Goal: Task Accomplishment & Management: Complete application form

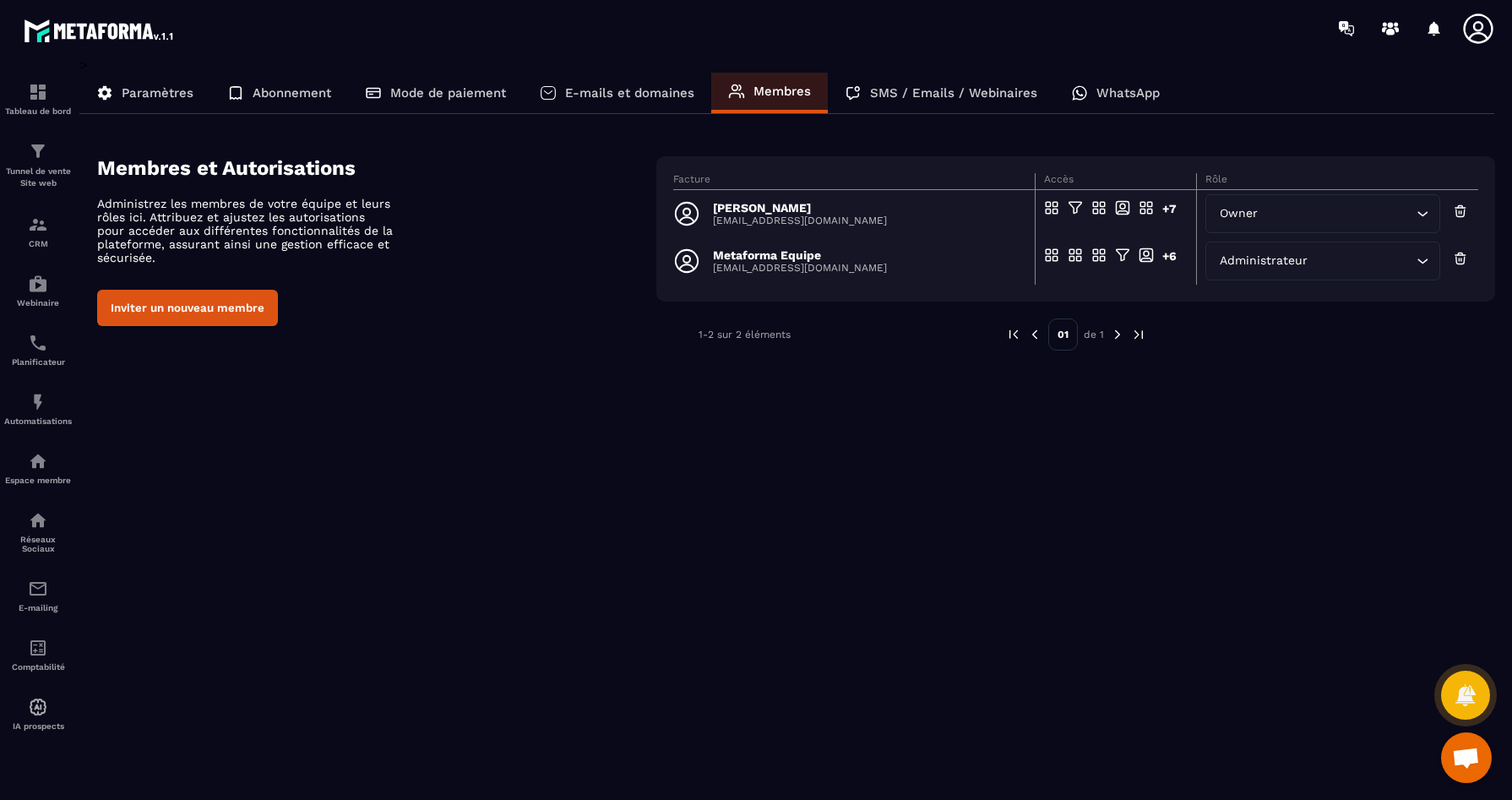
scroll to position [4643, 0]
click at [38, 529] on img at bounding box center [37, 520] width 20 height 20
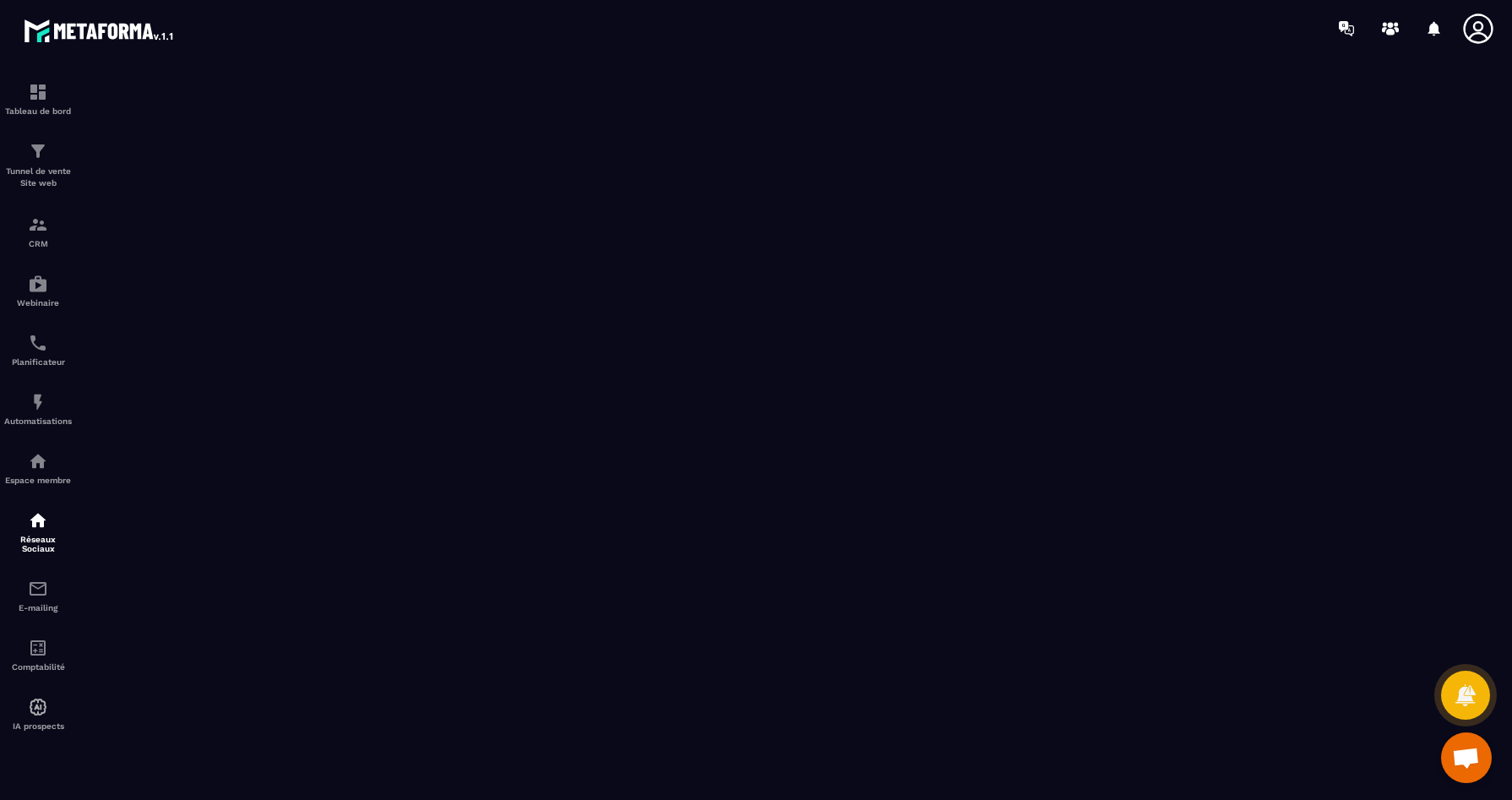
click at [1470, 759] on span "Ouvrir le chat" at bounding box center [1466, 759] width 28 height 23
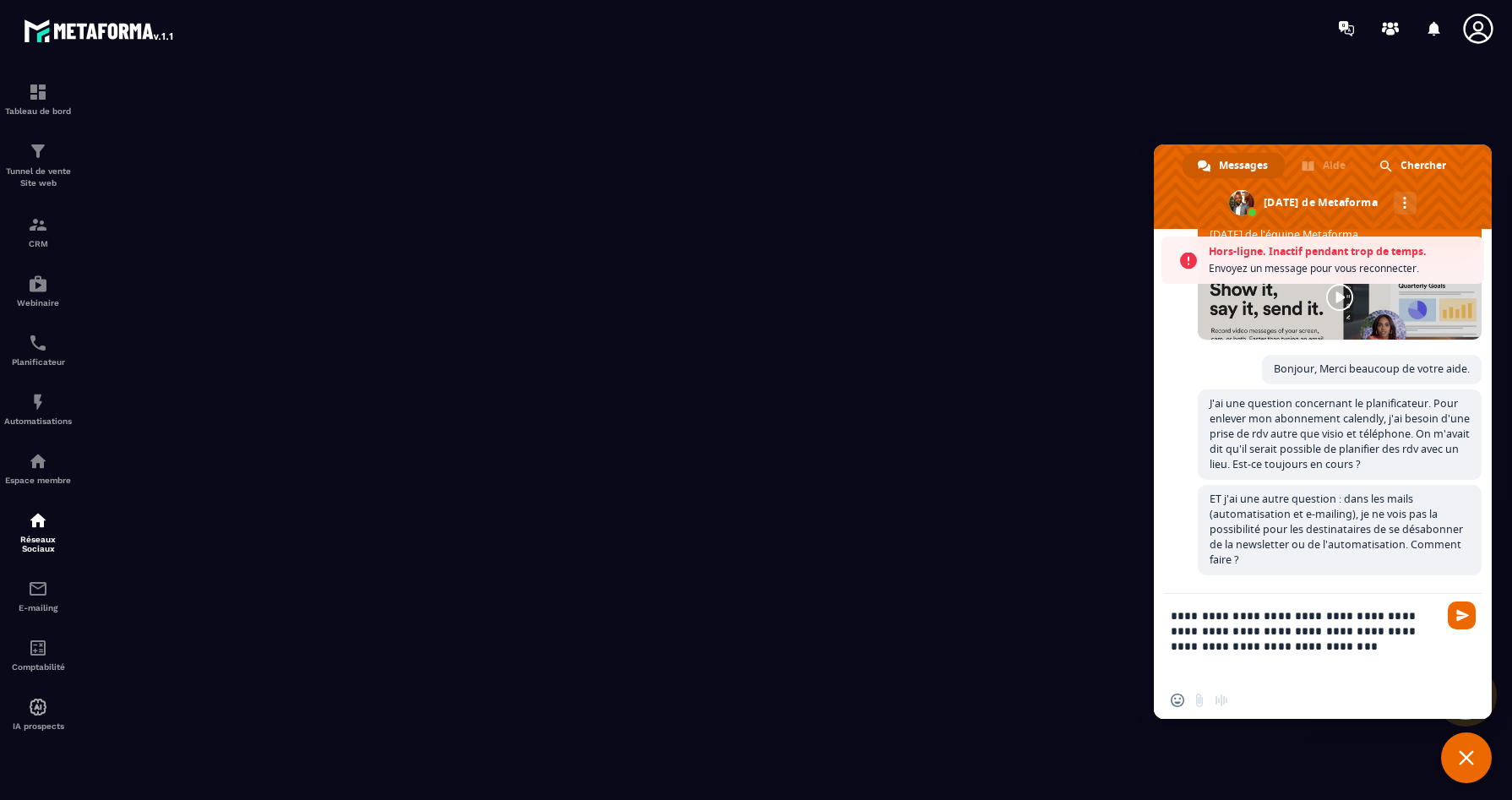
scroll to position [4674, 0]
type textarea "**********"
click at [1198, 702] on div "Insérer un emoji Envoyer un fichier Message audio" at bounding box center [1204, 701] width 66 height 14
click at [1471, 614] on span "Envoyer" at bounding box center [1462, 615] width 28 height 28
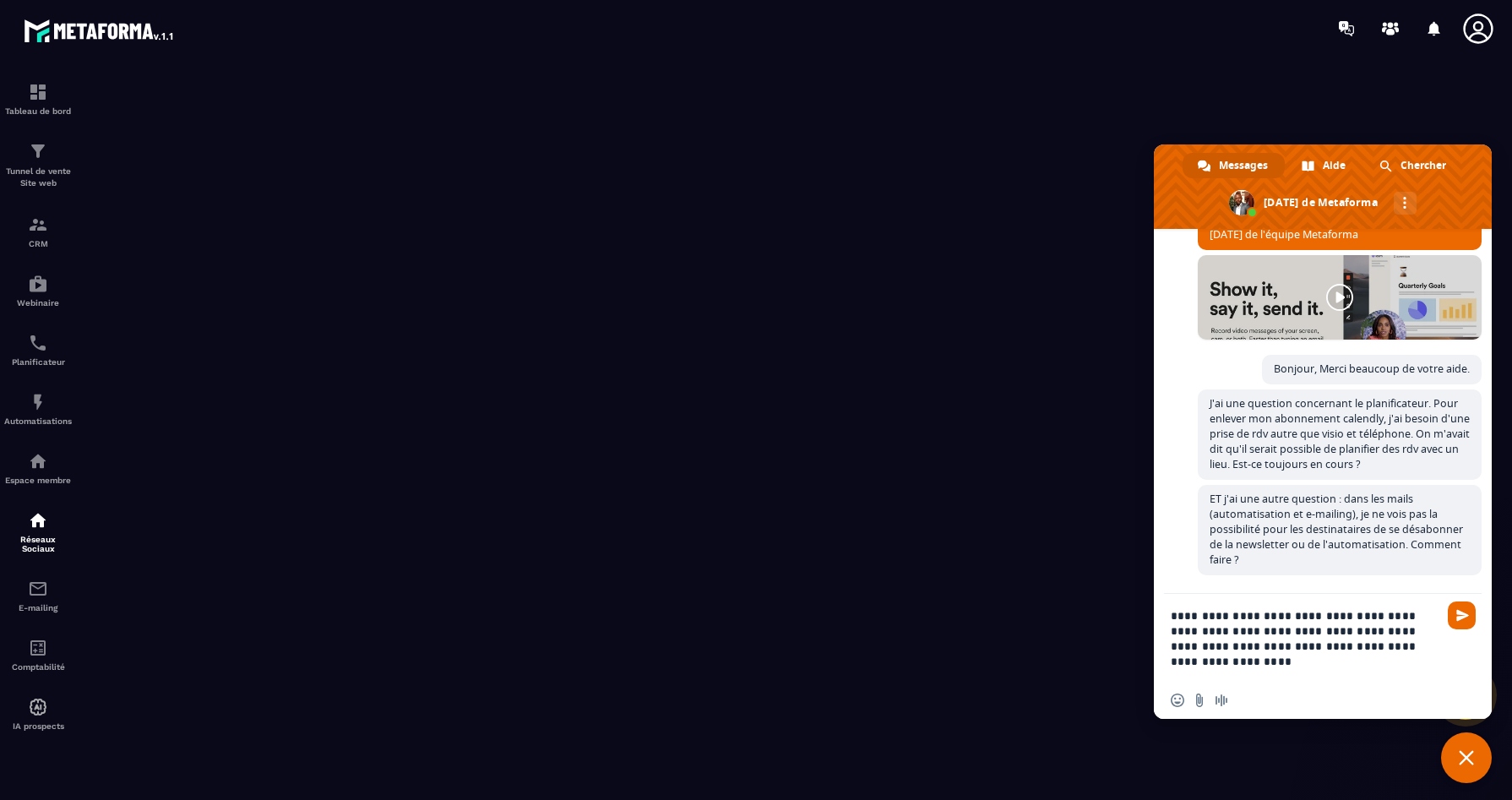
scroll to position [4633, 0]
click at [1196, 702] on input "Envoyer un fichier" at bounding box center [1200, 701] width 14 height 14
type input "**********"
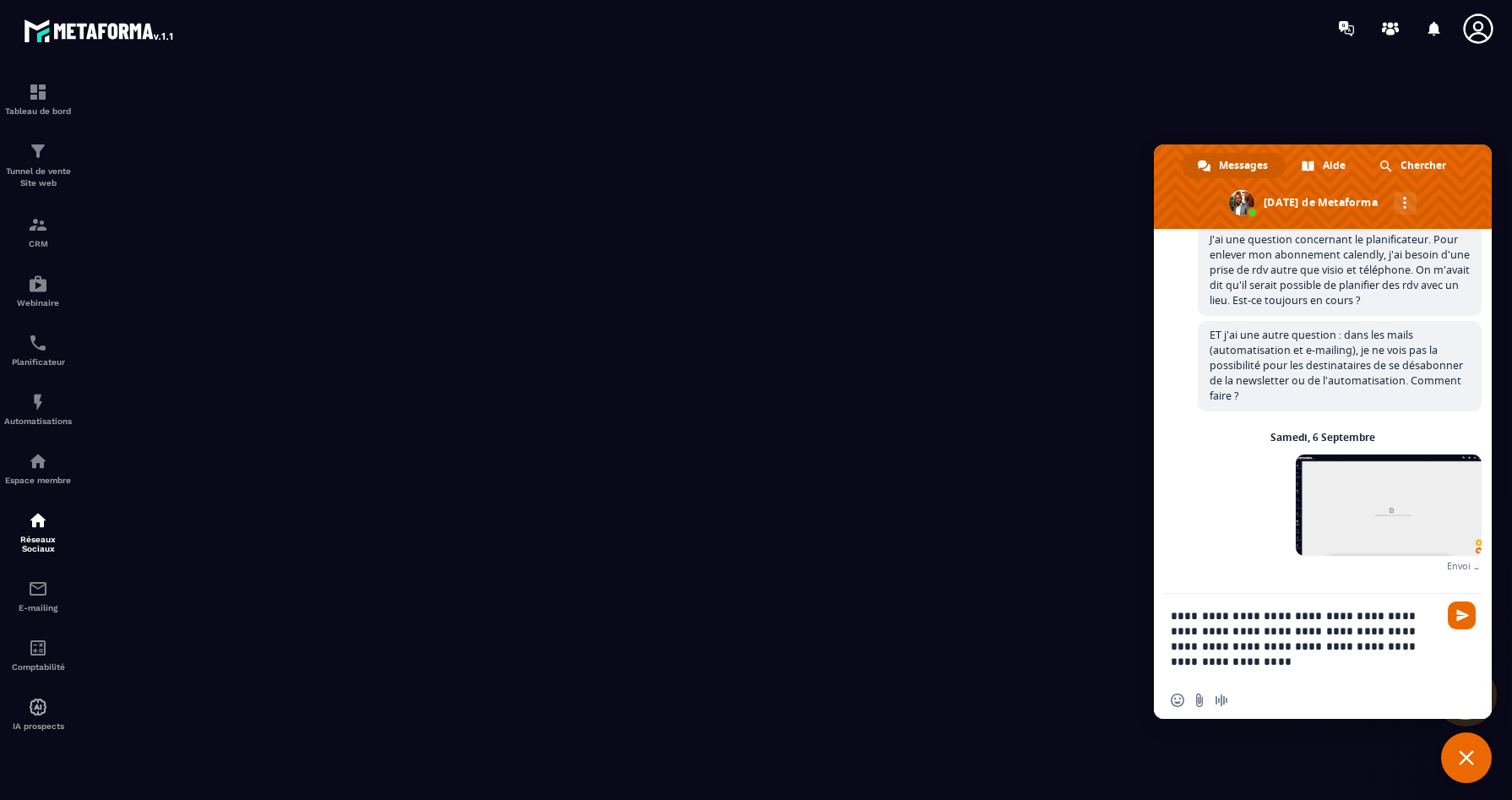
scroll to position [4778, 0]
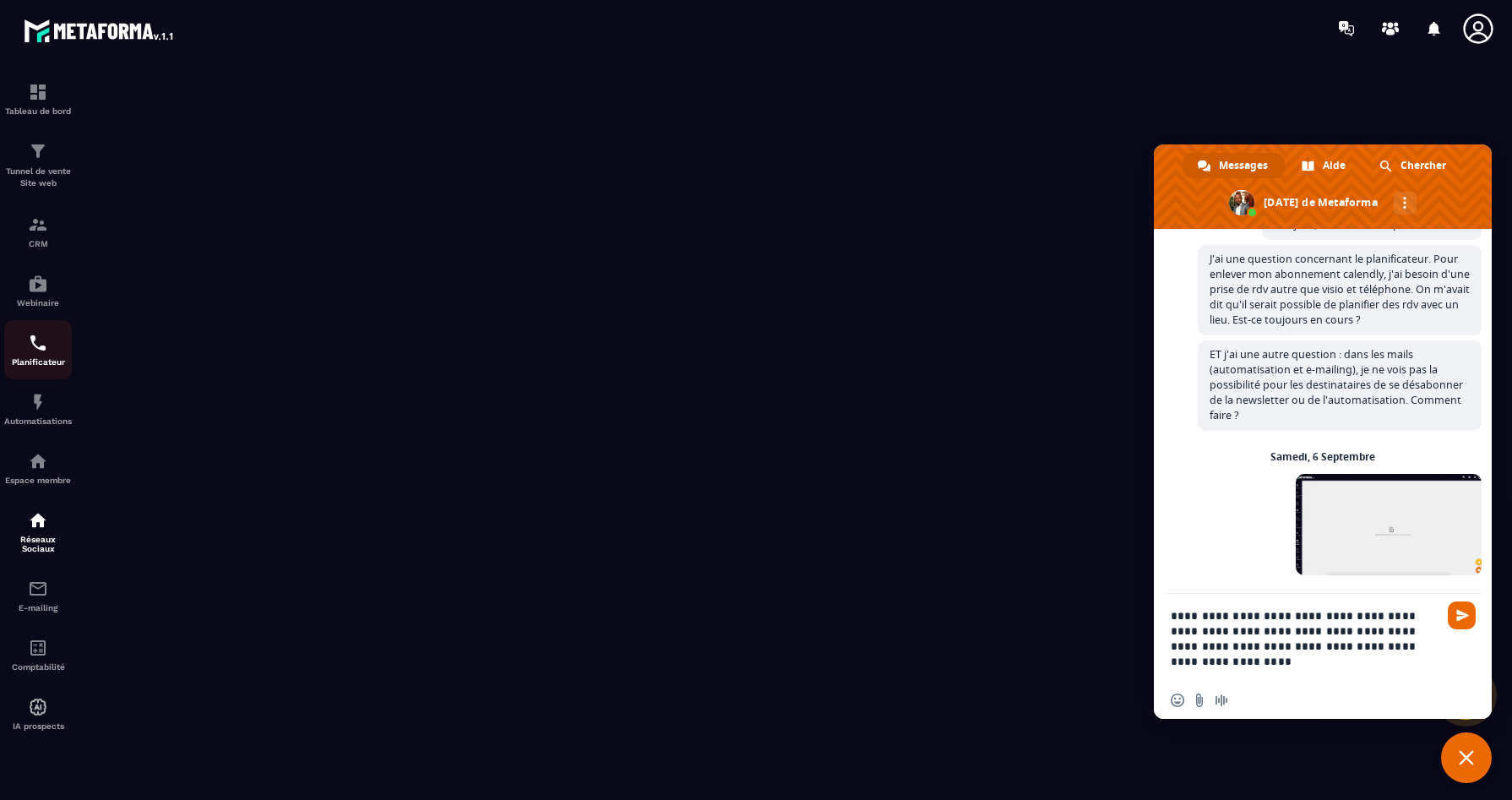
click at [35, 346] on img at bounding box center [37, 343] width 20 height 20
click at [1480, 31] on icon at bounding box center [1478, 28] width 34 height 34
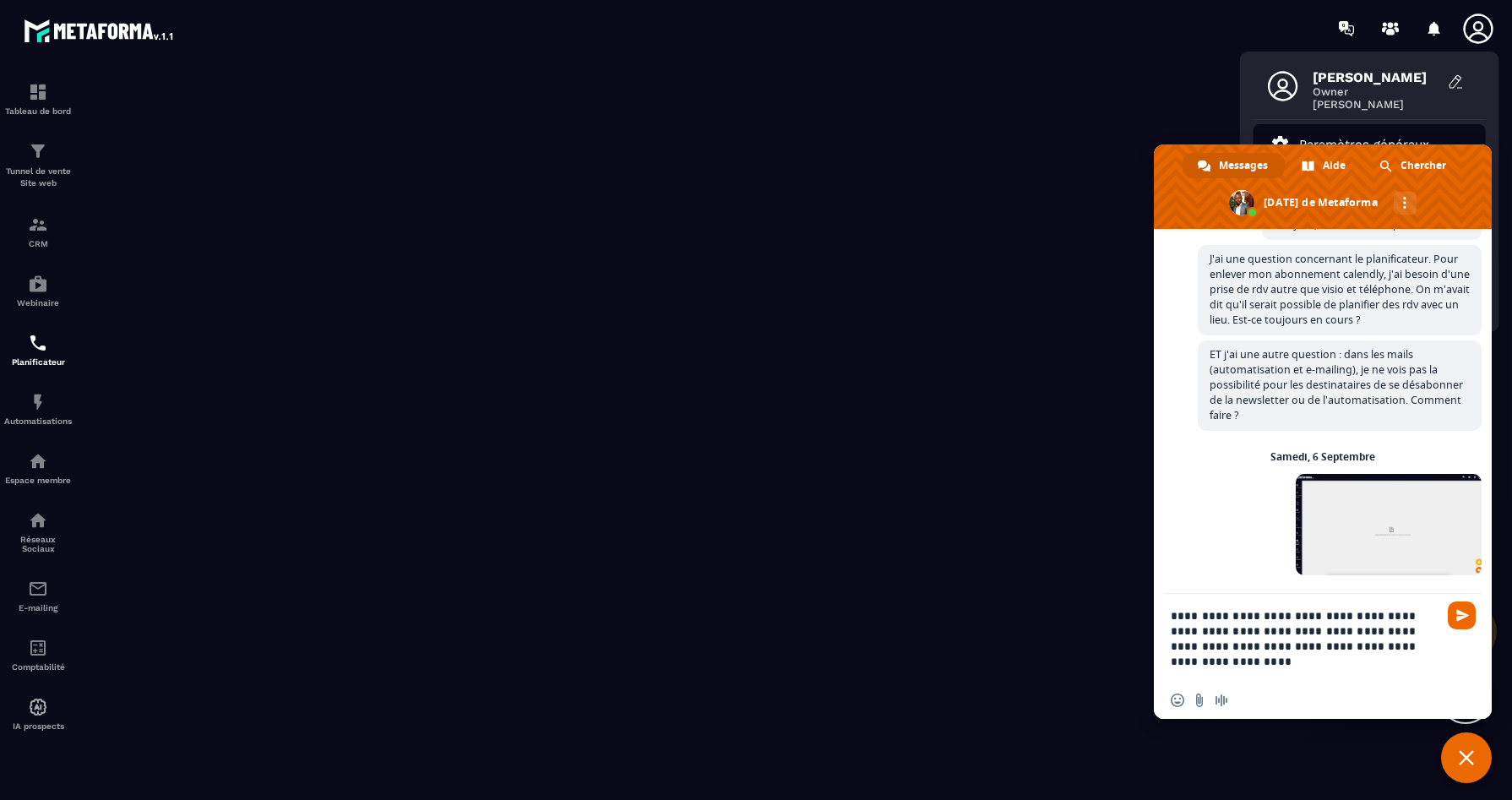
click at [1347, 141] on p "Paramètres généraux" at bounding box center [1364, 145] width 130 height 16
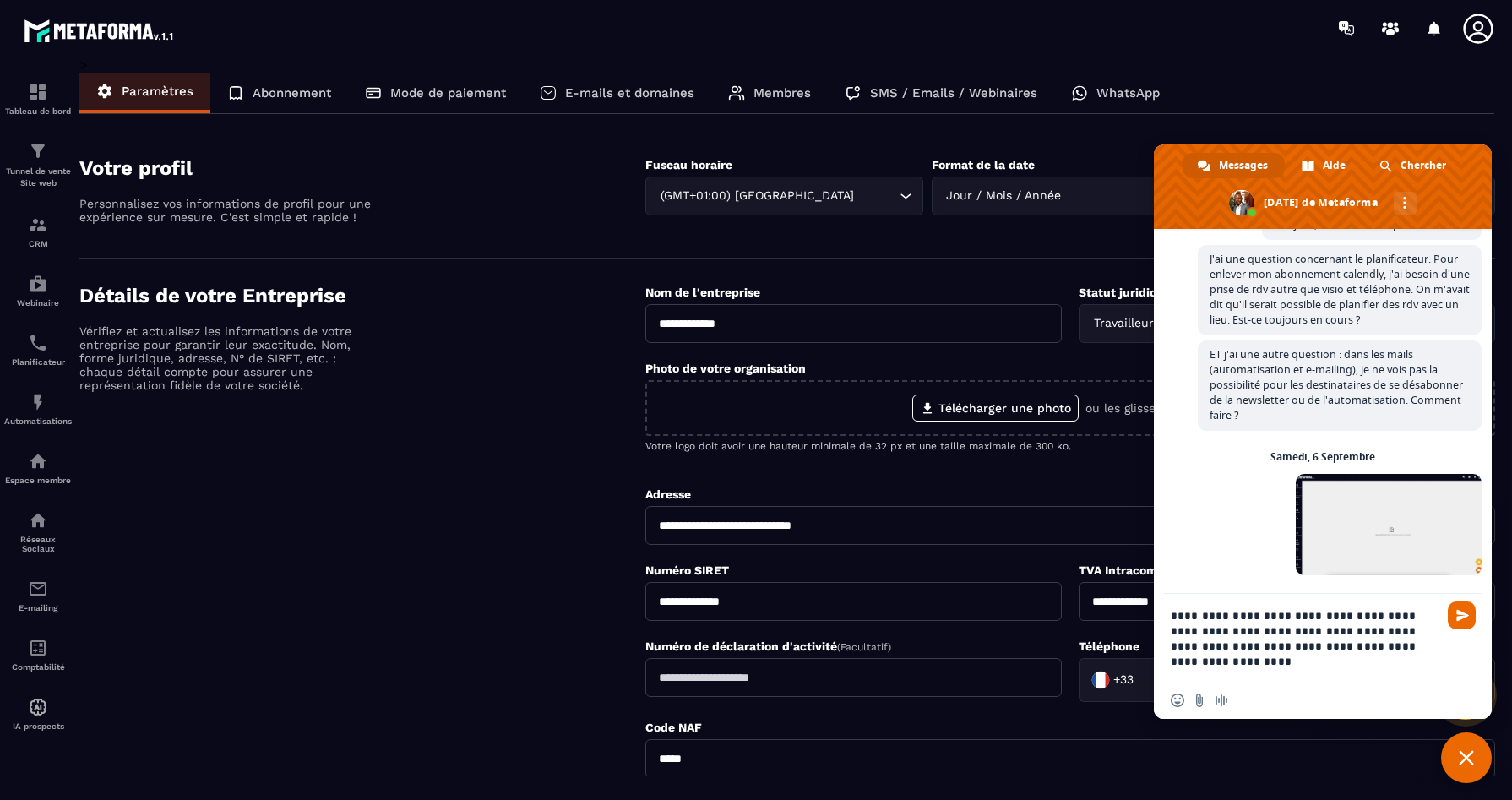
click at [763, 85] on div "Membres" at bounding box center [769, 92] width 117 height 41
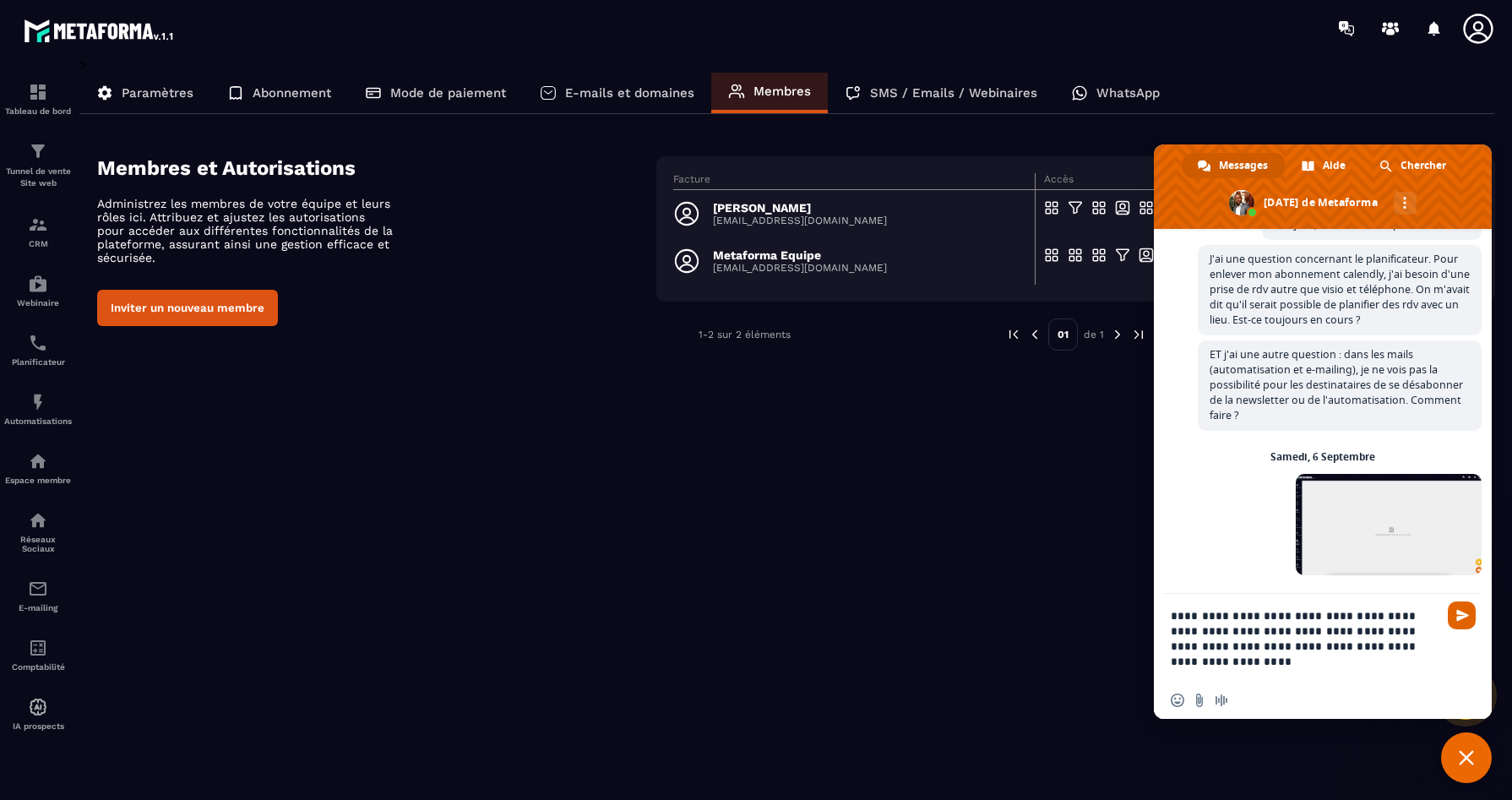
click at [1461, 614] on span "Envoyer" at bounding box center [1463, 615] width 13 height 13
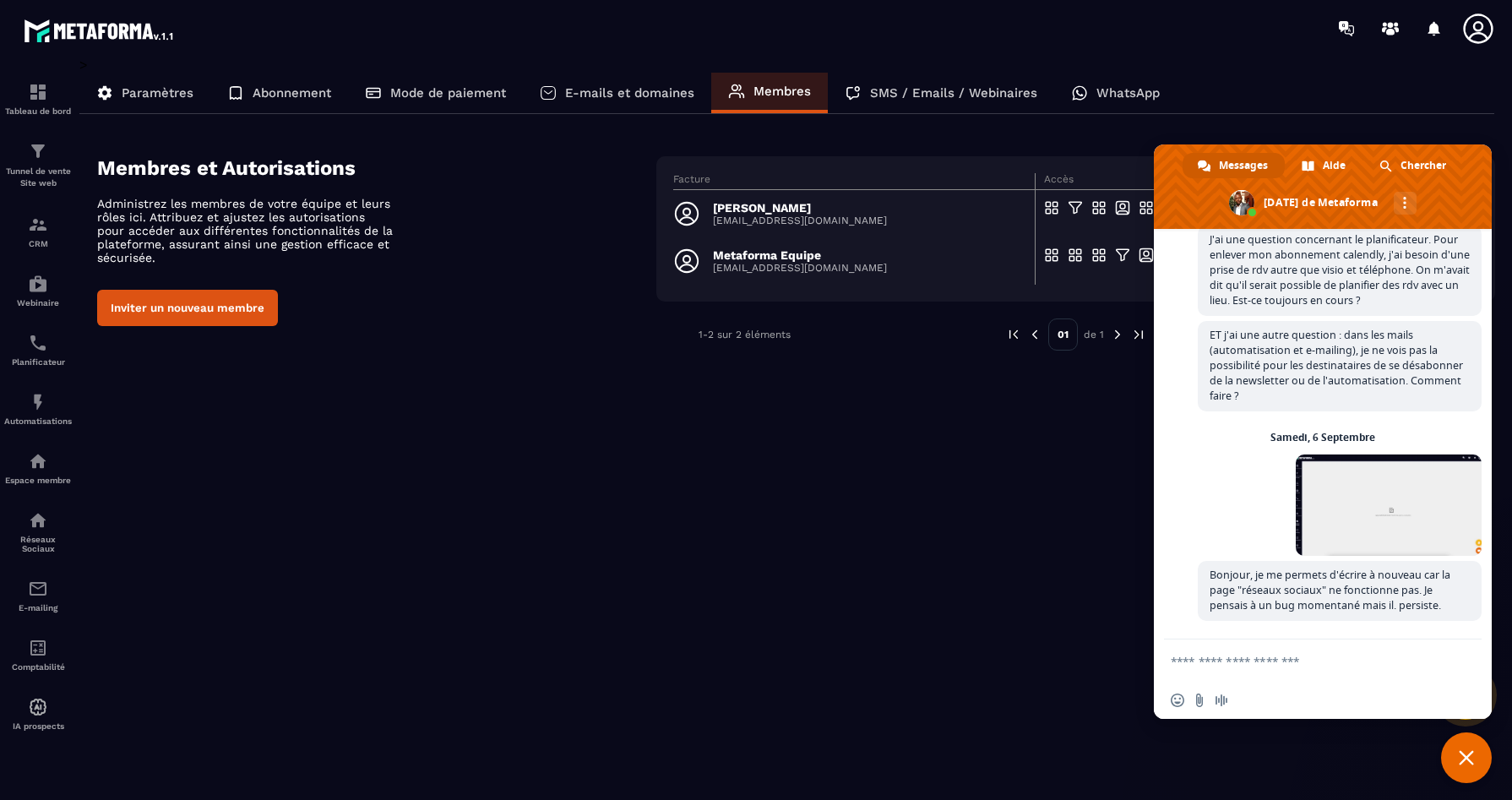
scroll to position [4967, 0]
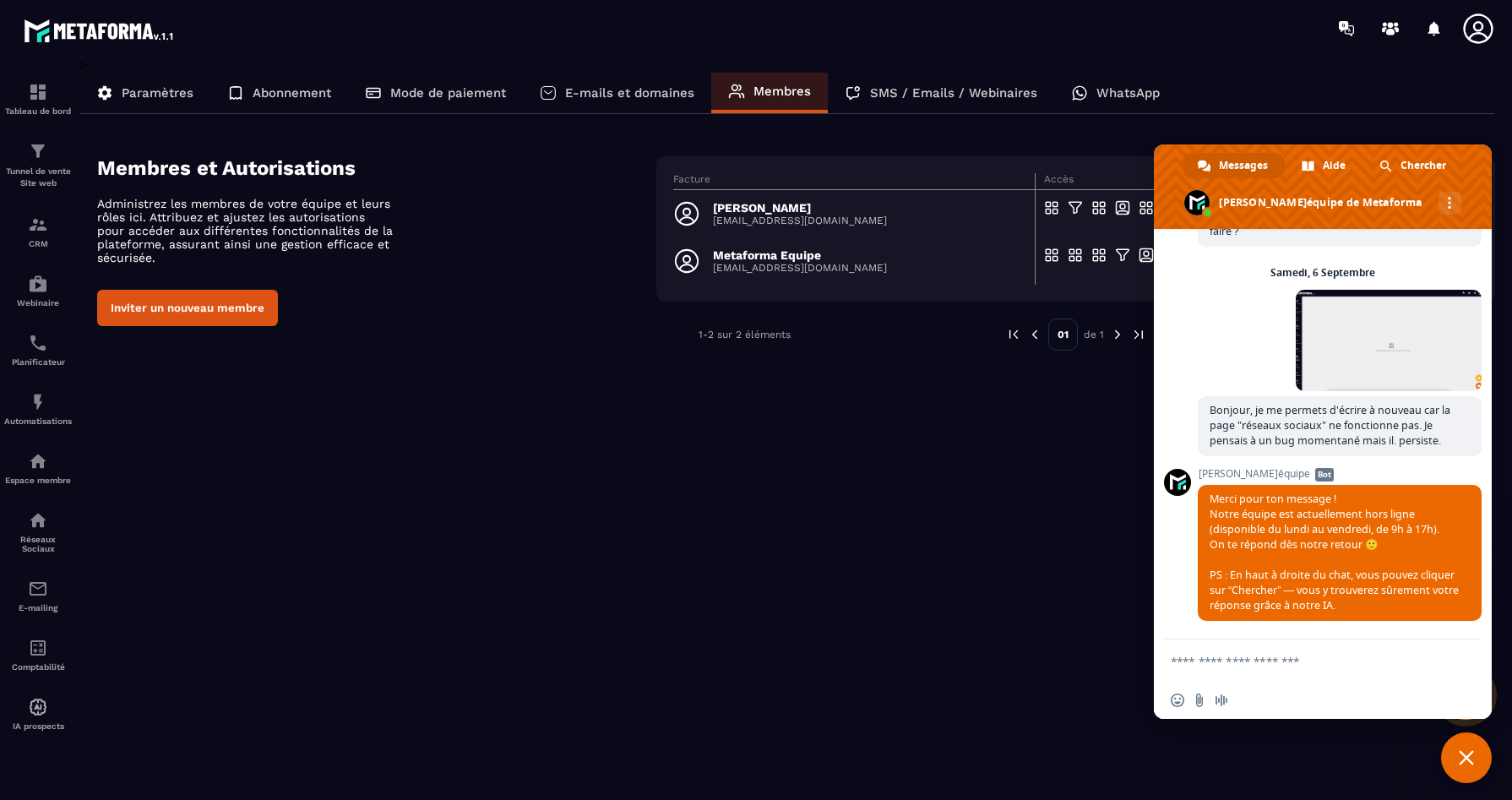
click at [1470, 759] on span "Fermer le chat" at bounding box center [1467, 758] width 16 height 16
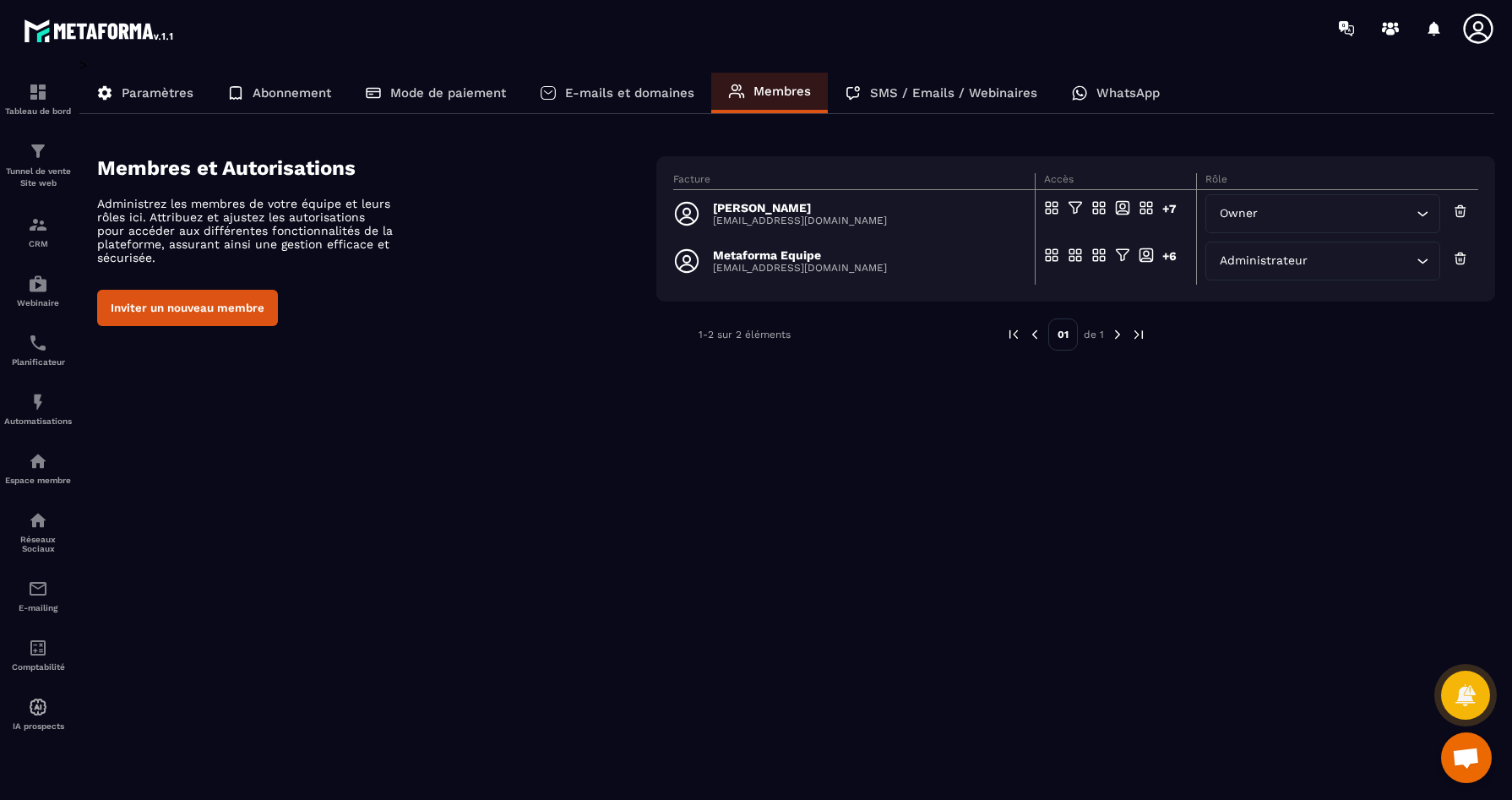
click at [1454, 753] on span "Ouvrir le chat" at bounding box center [1466, 759] width 28 height 23
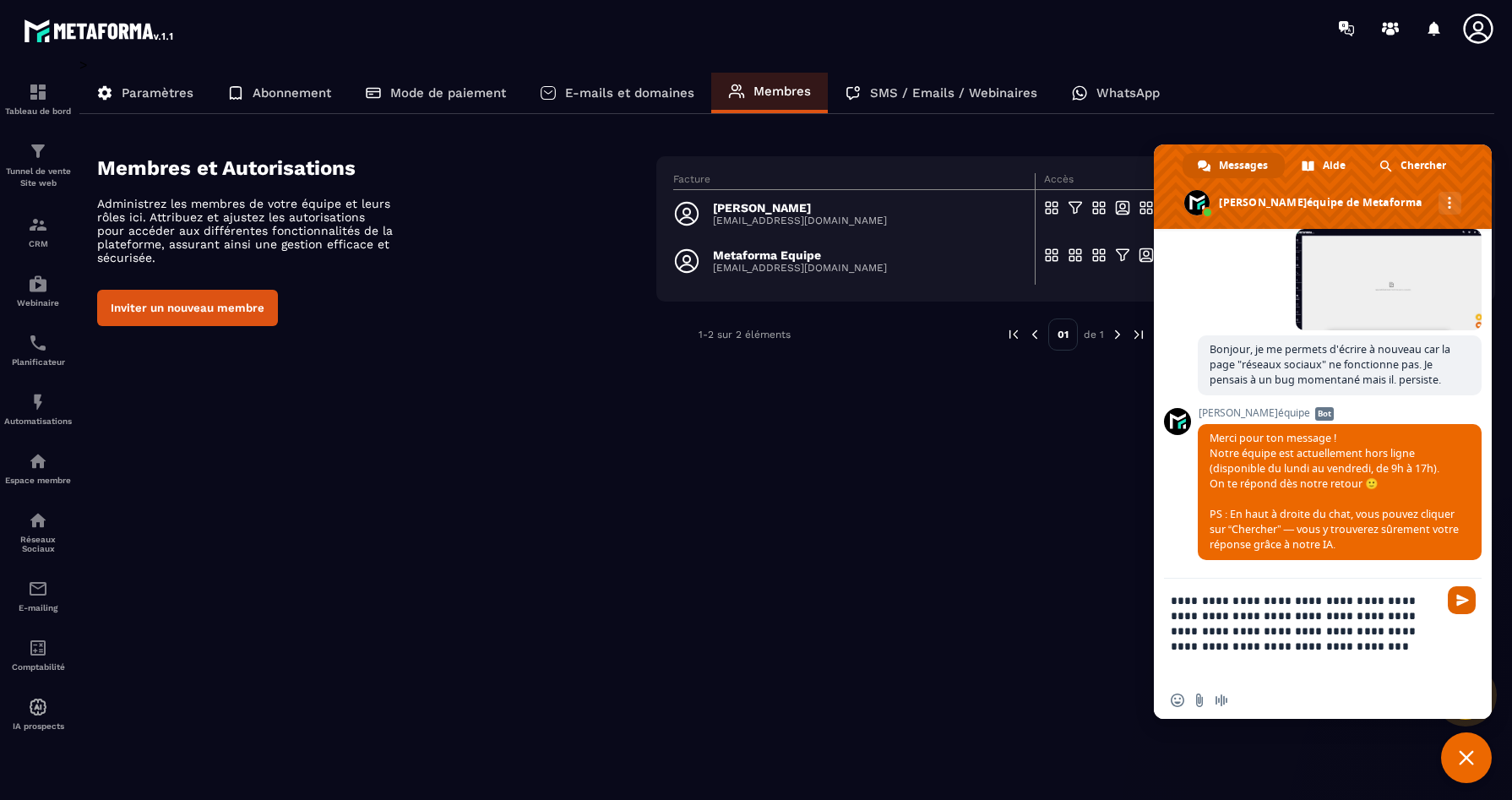
type textarea "**********"
click at [1460, 600] on span "Envoyer" at bounding box center [1463, 600] width 13 height 13
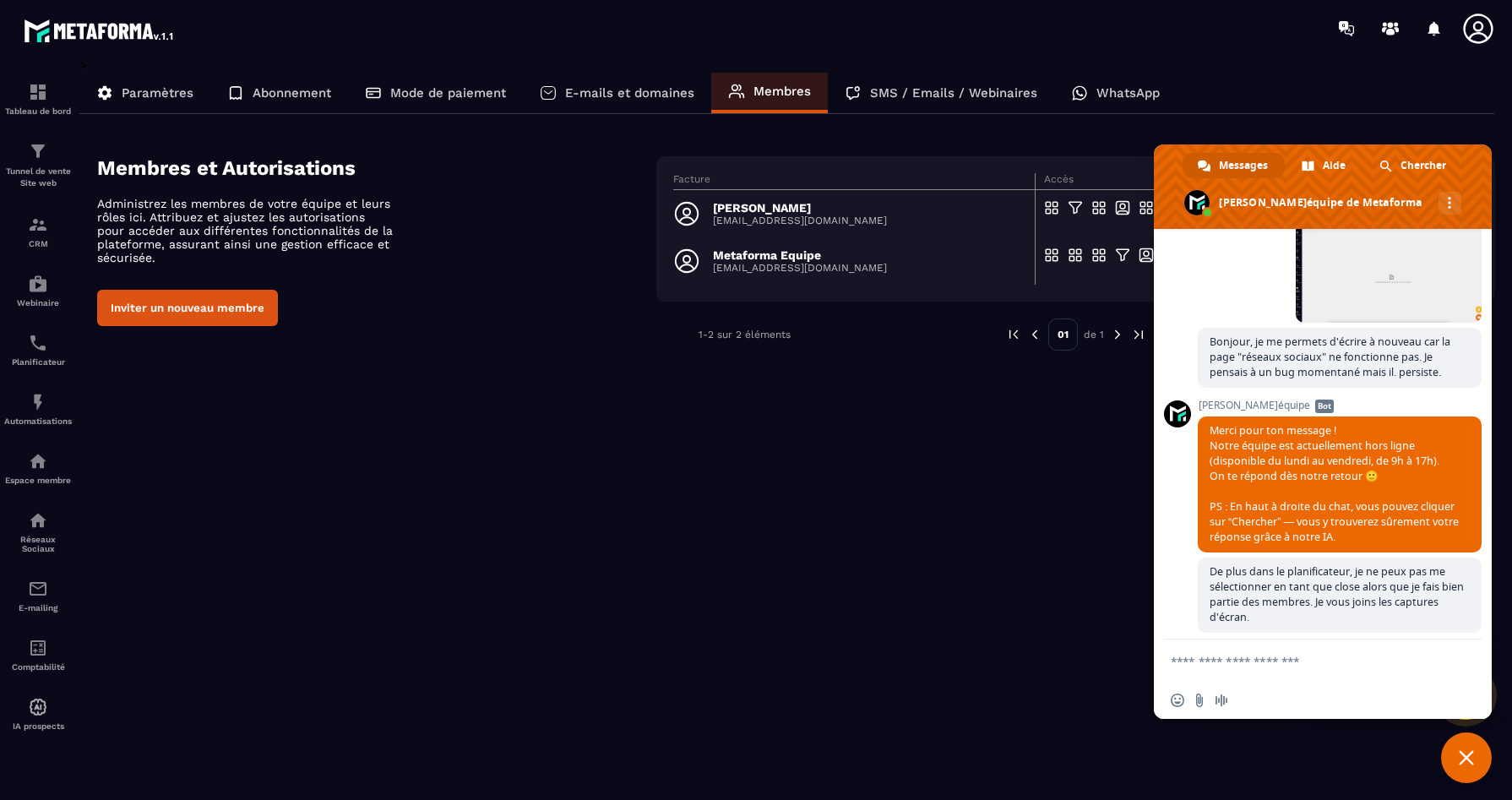
scroll to position [5055, 0]
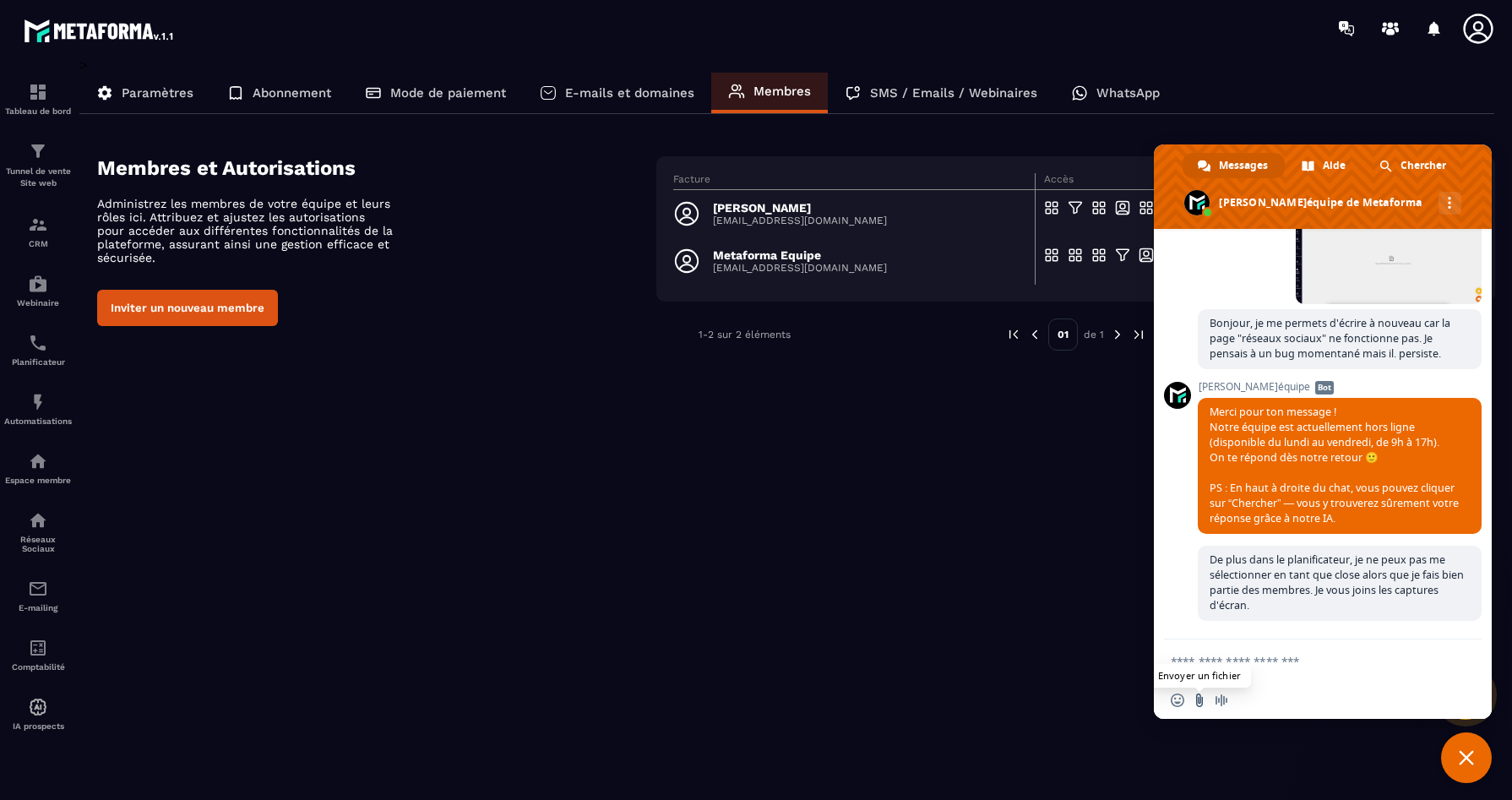
click at [1200, 699] on input "Envoyer un fichier" at bounding box center [1200, 701] width 14 height 14
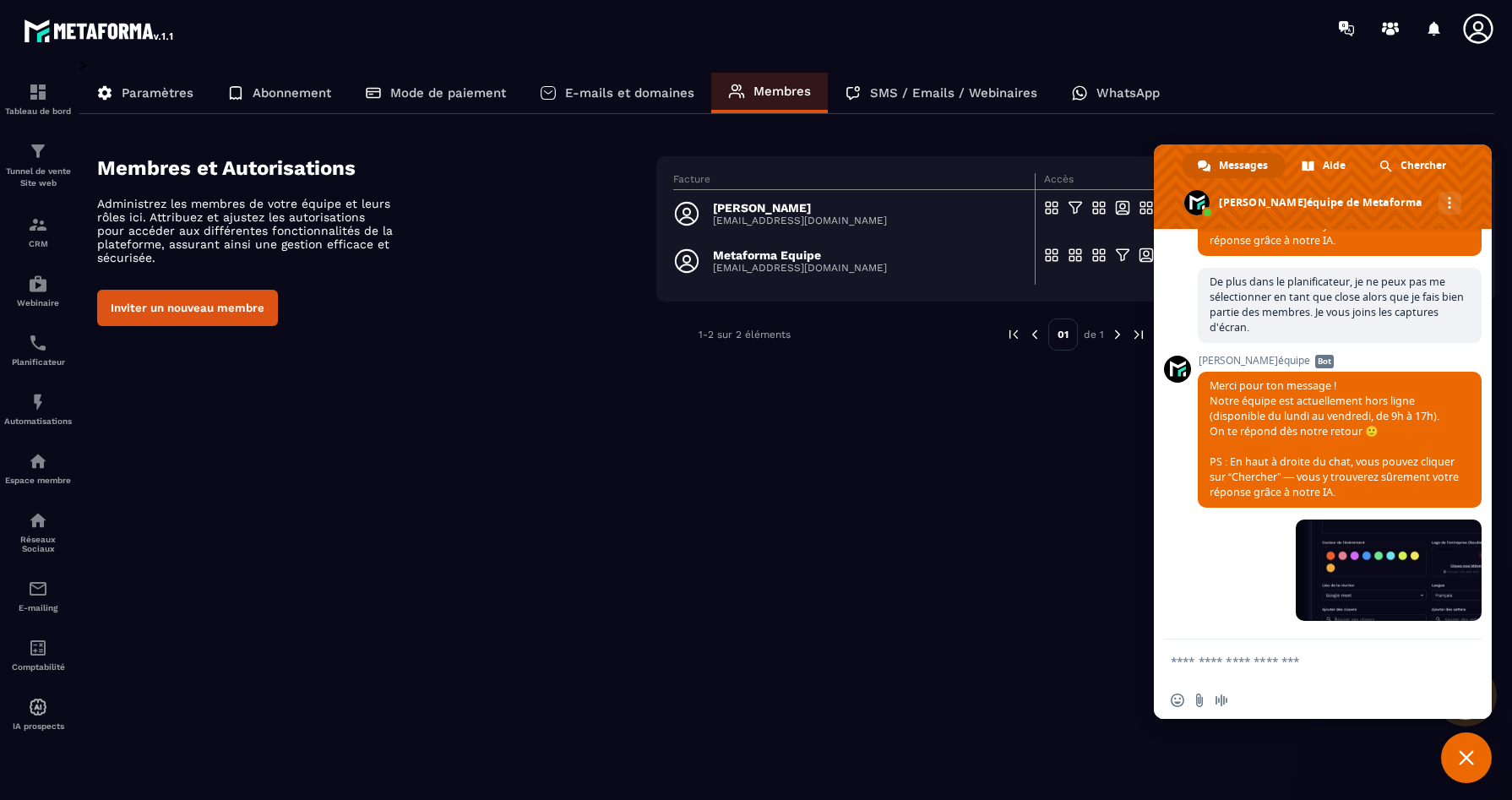
scroll to position [5337, 0]
click at [1198, 691] on div "Insérer un emoji Envoyer un fichier Message audio" at bounding box center [1323, 700] width 338 height 37
click at [1198, 705] on input "Envoyer un fichier" at bounding box center [1200, 701] width 14 height 14
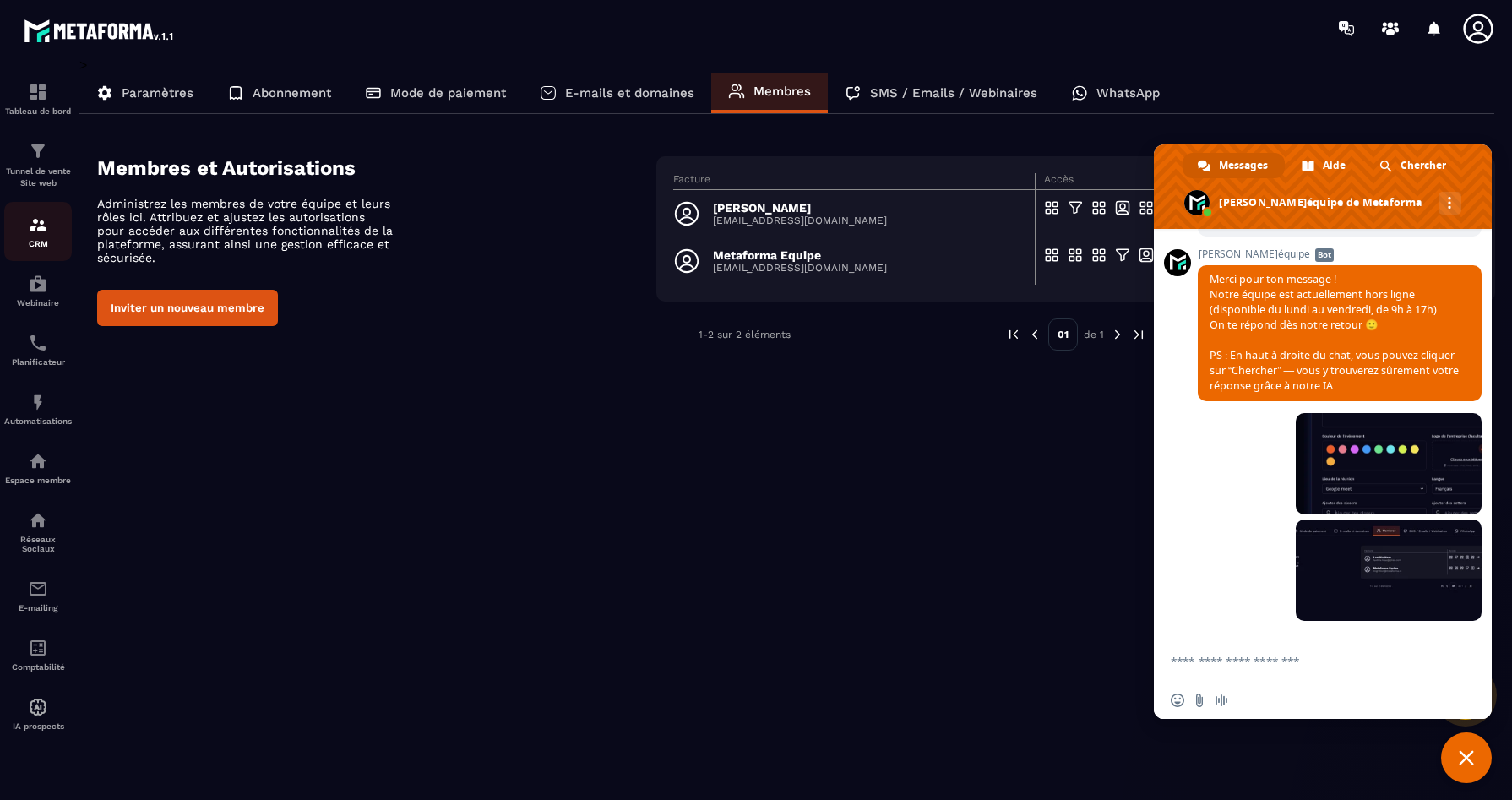
click at [31, 229] on img at bounding box center [37, 224] width 20 height 20
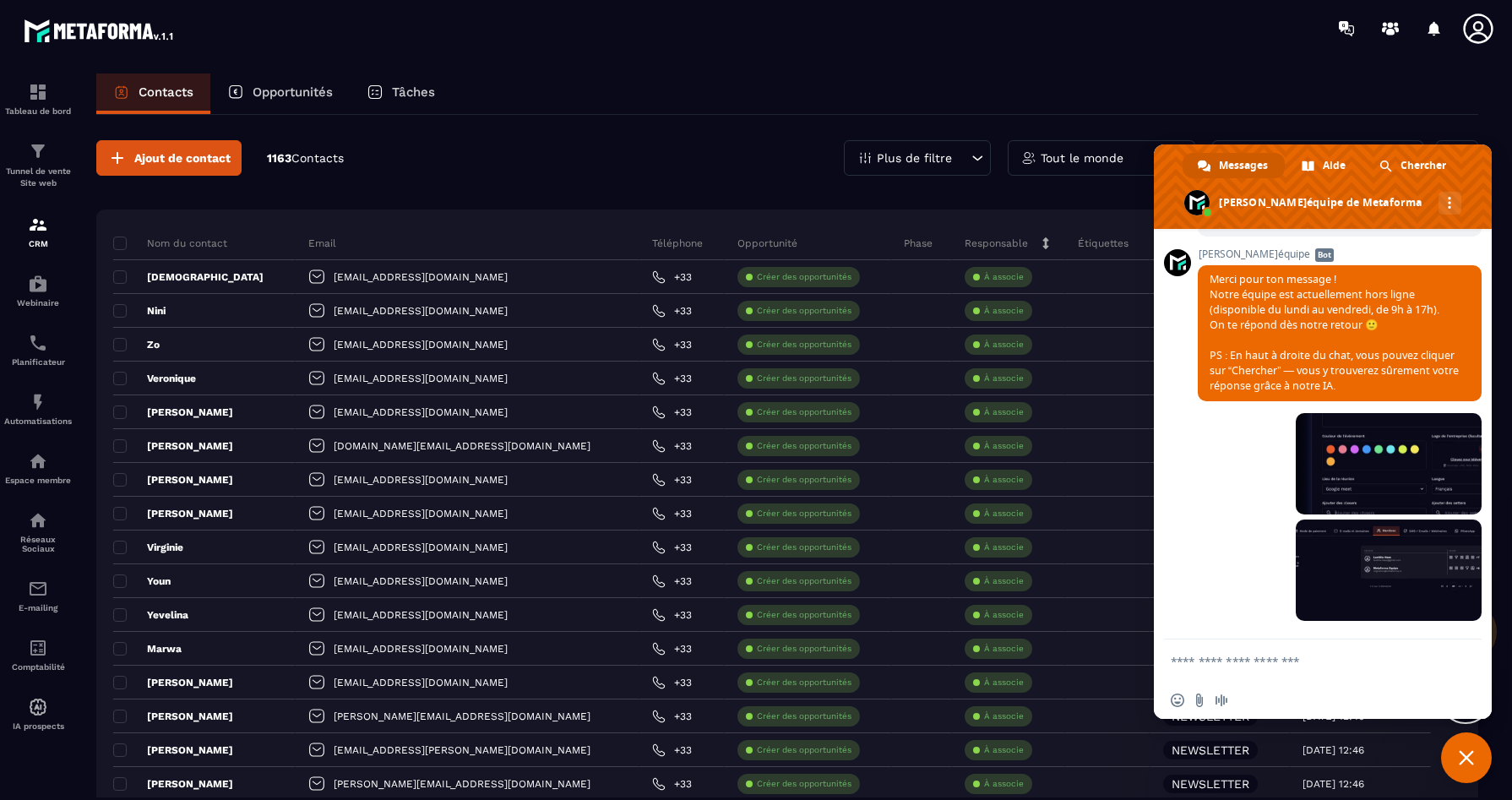
click at [1302, 664] on textarea "Entrez votre message..." at bounding box center [1306, 660] width 270 height 42
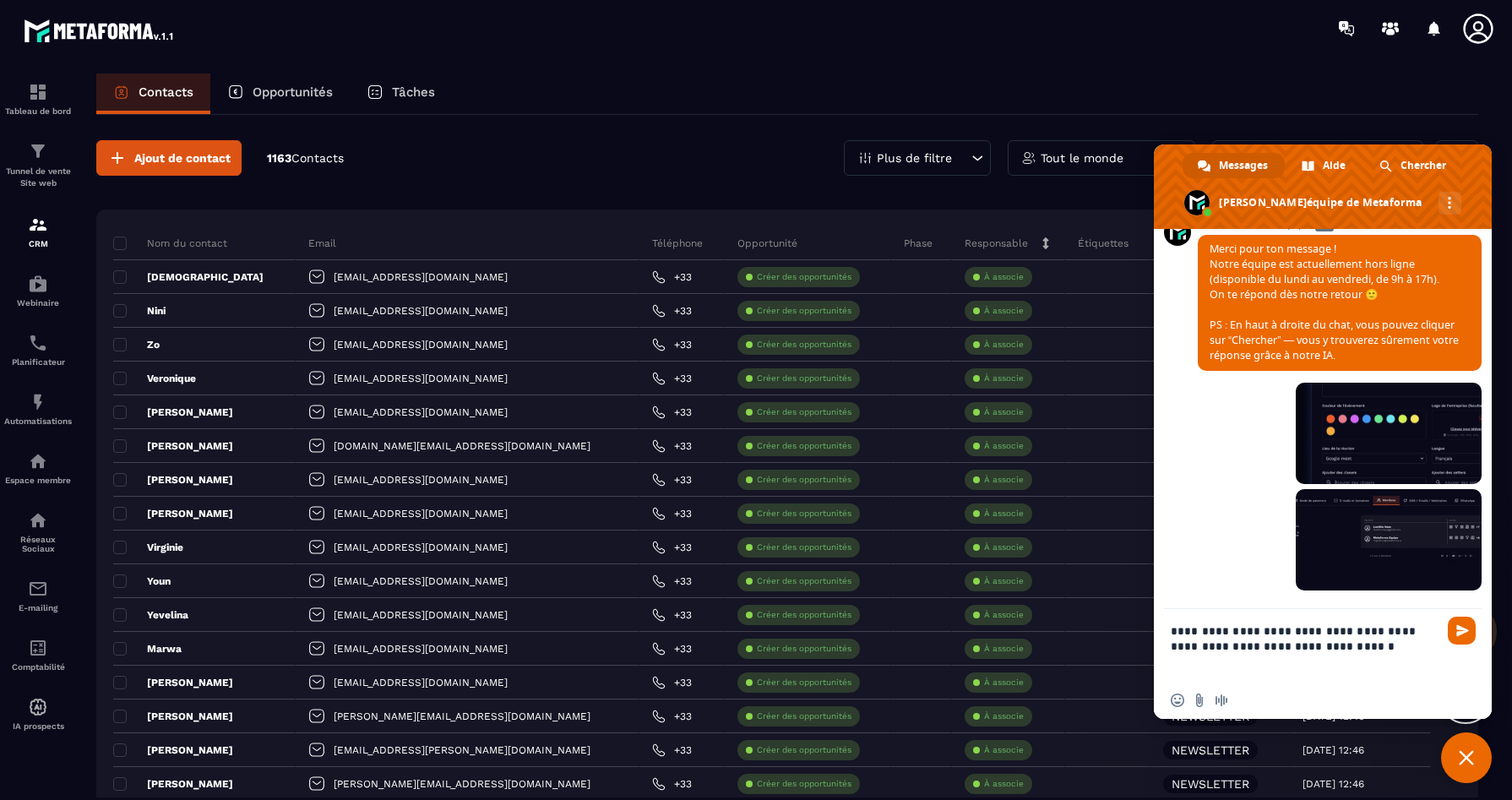
scroll to position [5470, 0]
type textarea "**********"
click at [41, 230] on img at bounding box center [37, 224] width 20 height 20
click at [191, 148] on button "Ajout de contact" at bounding box center [169, 158] width 145 height 35
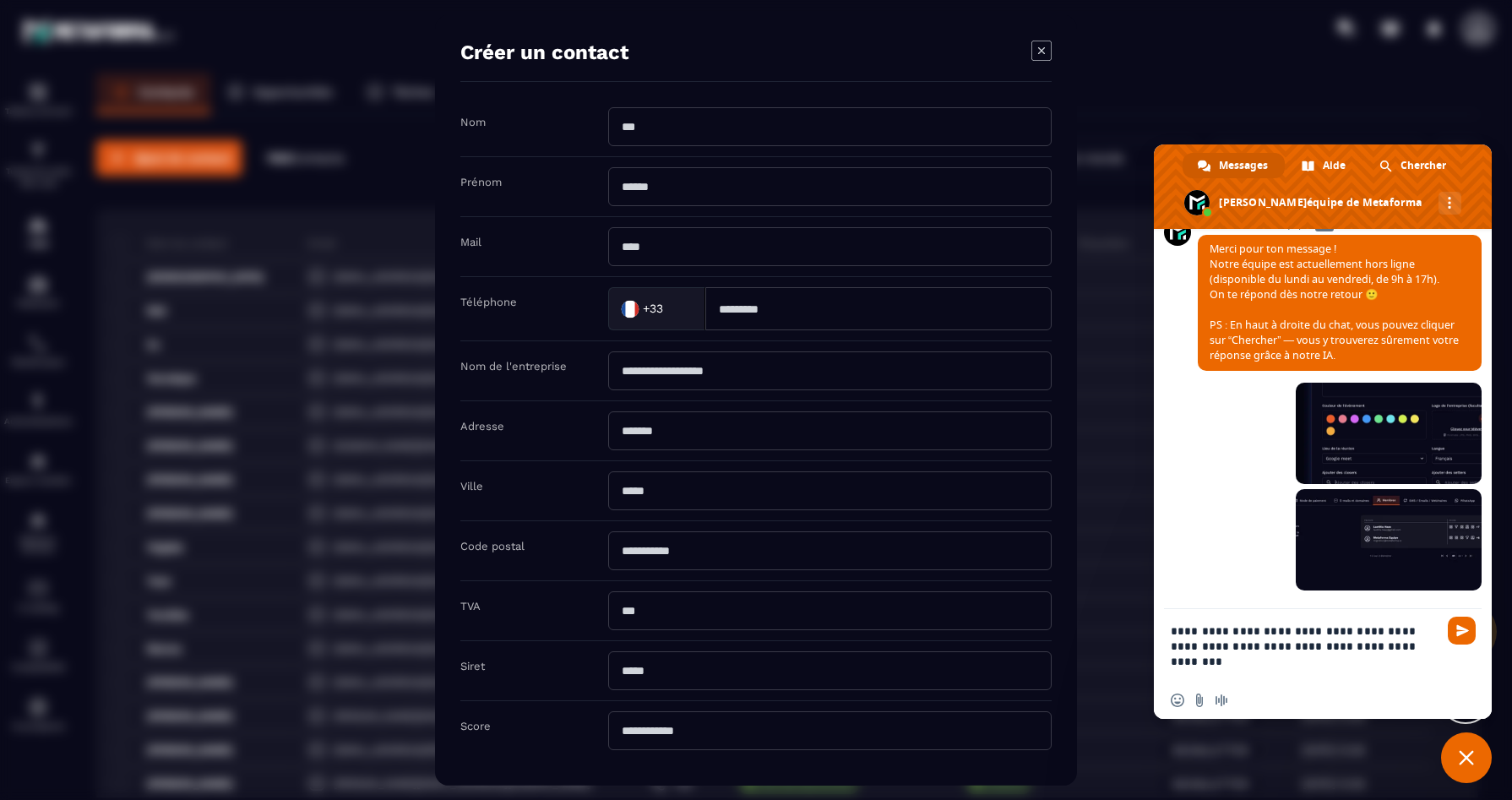
click at [744, 188] on input "Modal window" at bounding box center [830, 186] width 444 height 39
type input "*****"
click at [648, 245] on input "Modal window" at bounding box center [830, 245] width 444 height 39
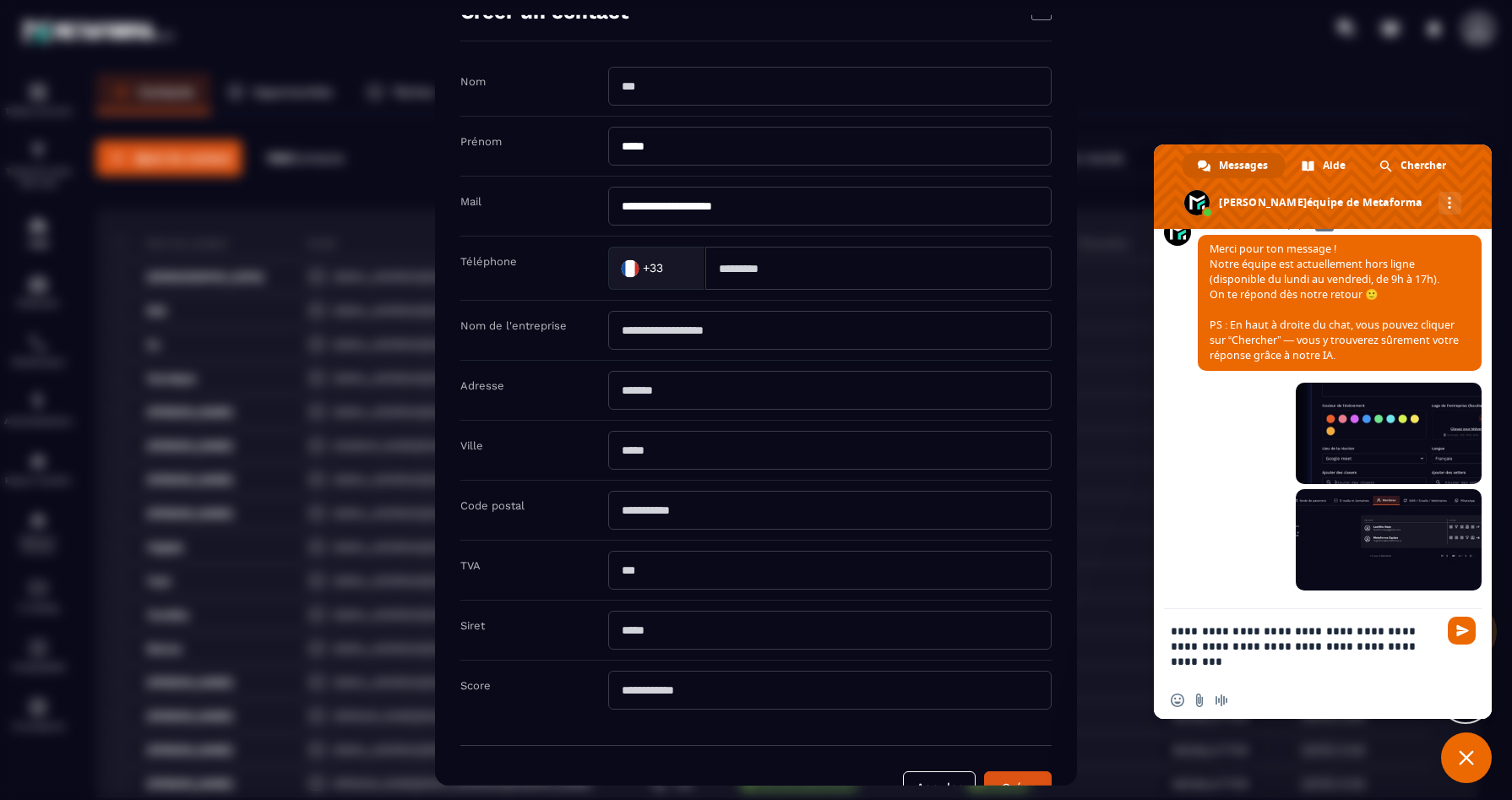
scroll to position [84, 0]
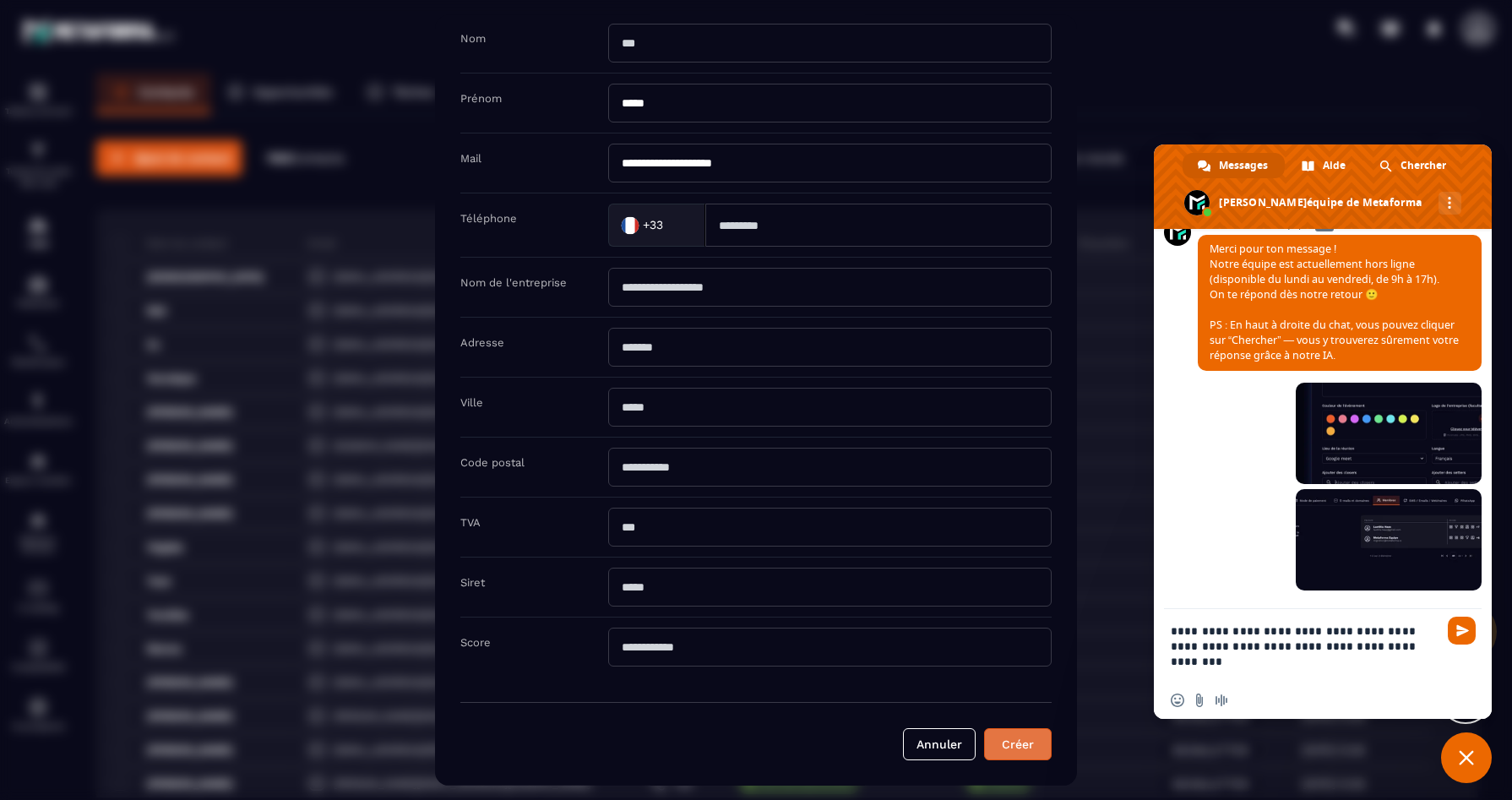
type input "**********"
click at [1003, 754] on button "Créer" at bounding box center [1018, 743] width 67 height 32
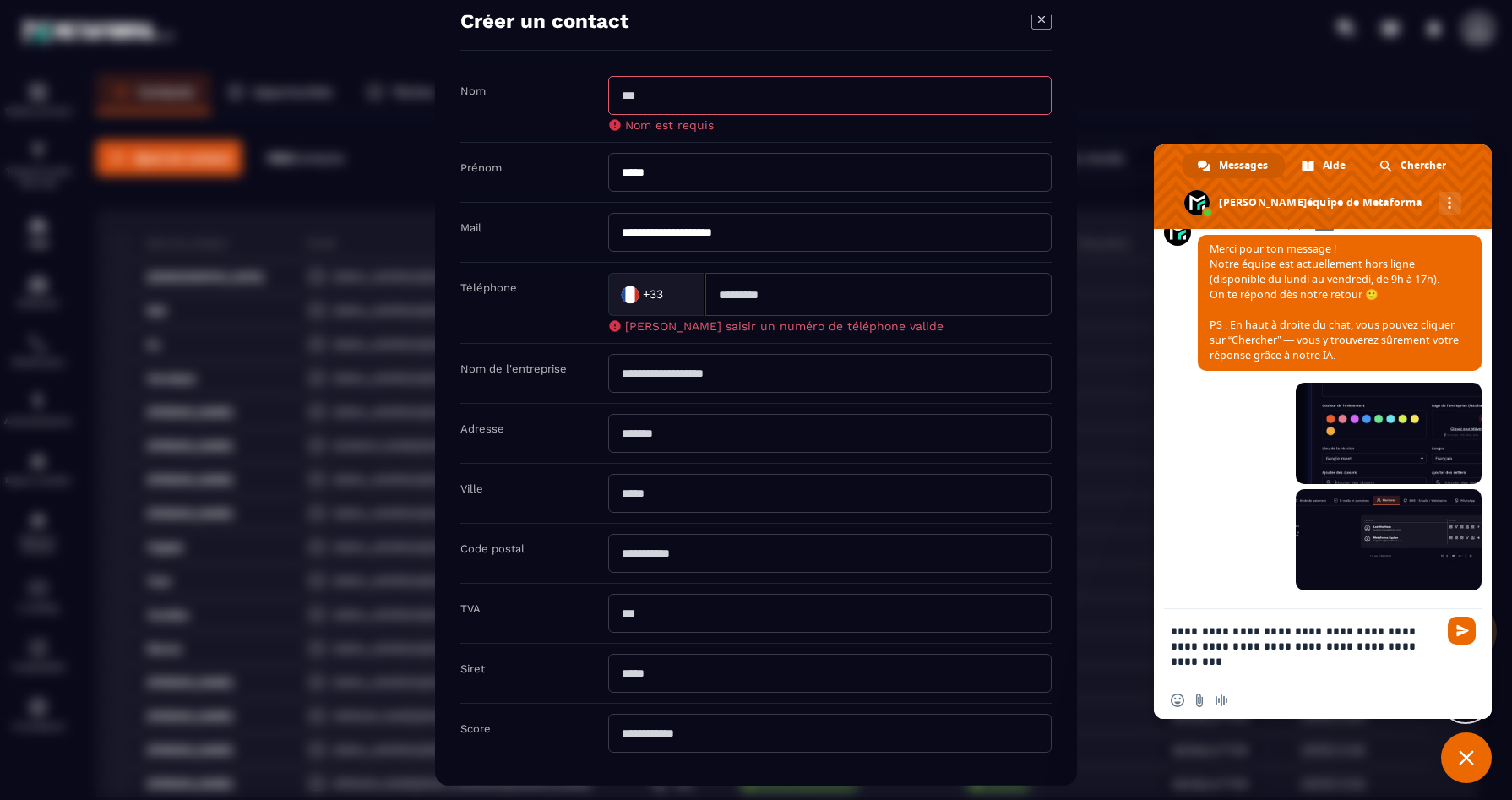
scroll to position [0, 0]
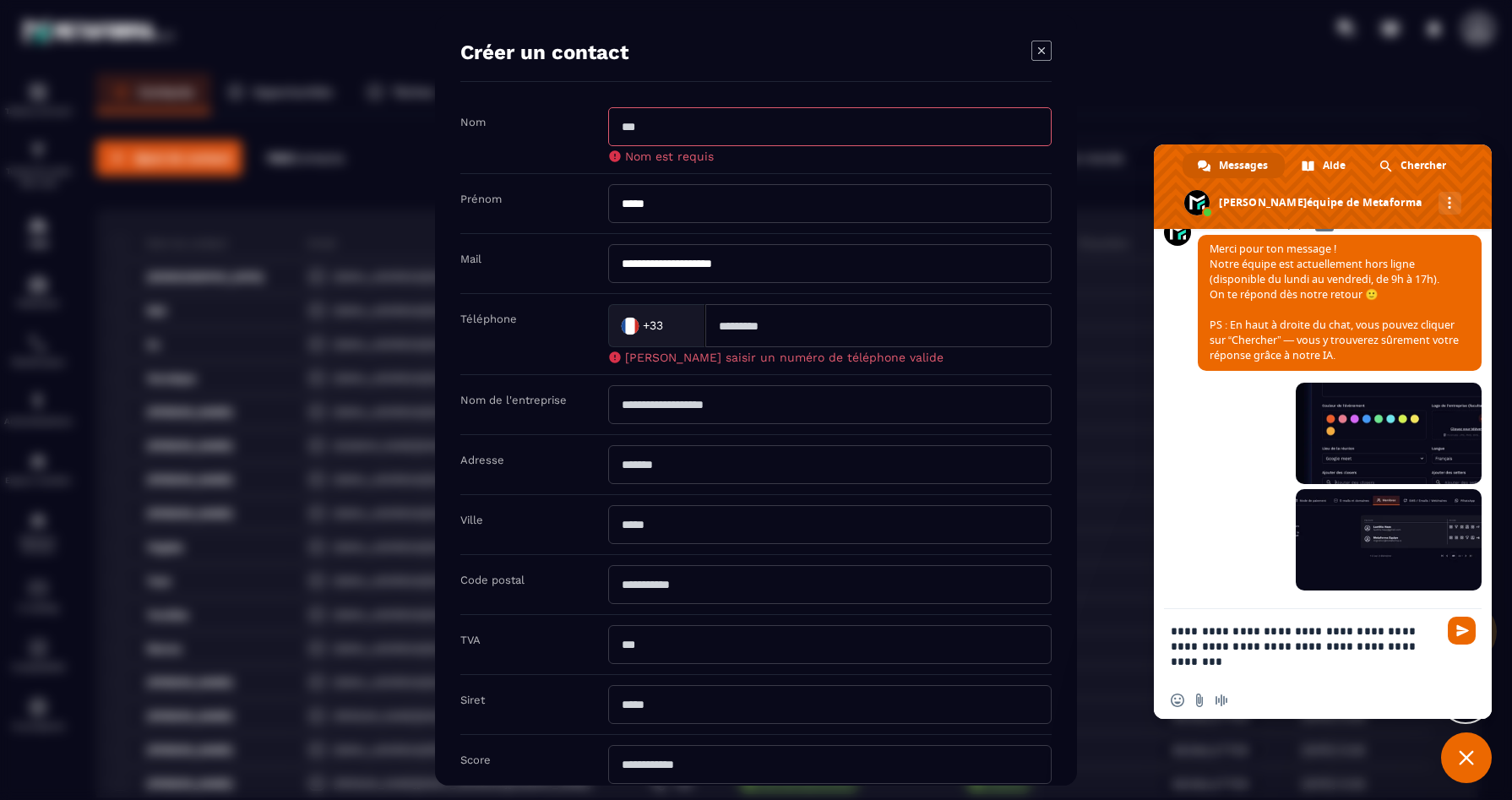
click at [1410, 648] on textarea "**********" at bounding box center [1306, 646] width 270 height 72
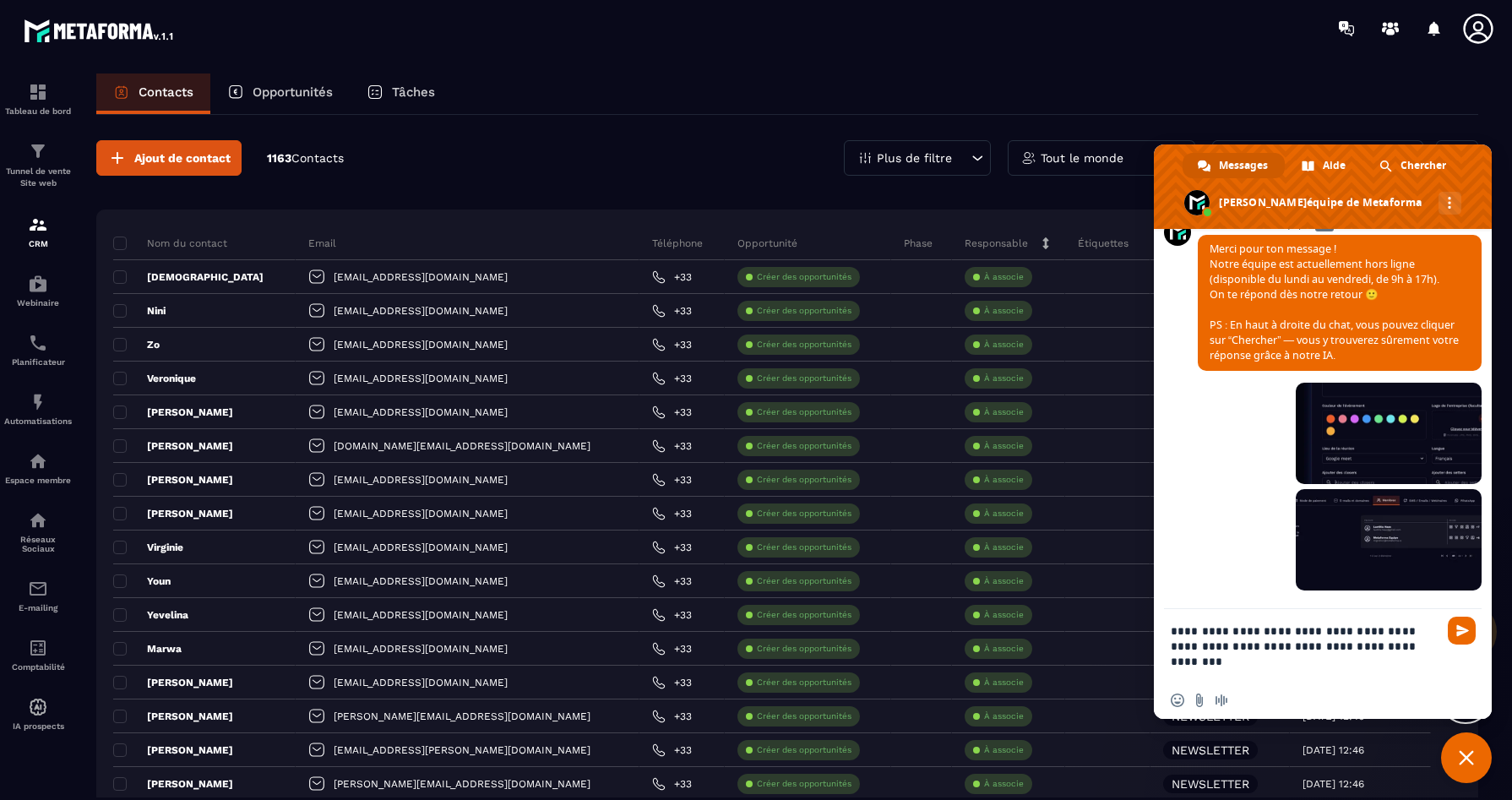
click at [1410, 648] on textarea "**********" at bounding box center [1306, 646] width 270 height 72
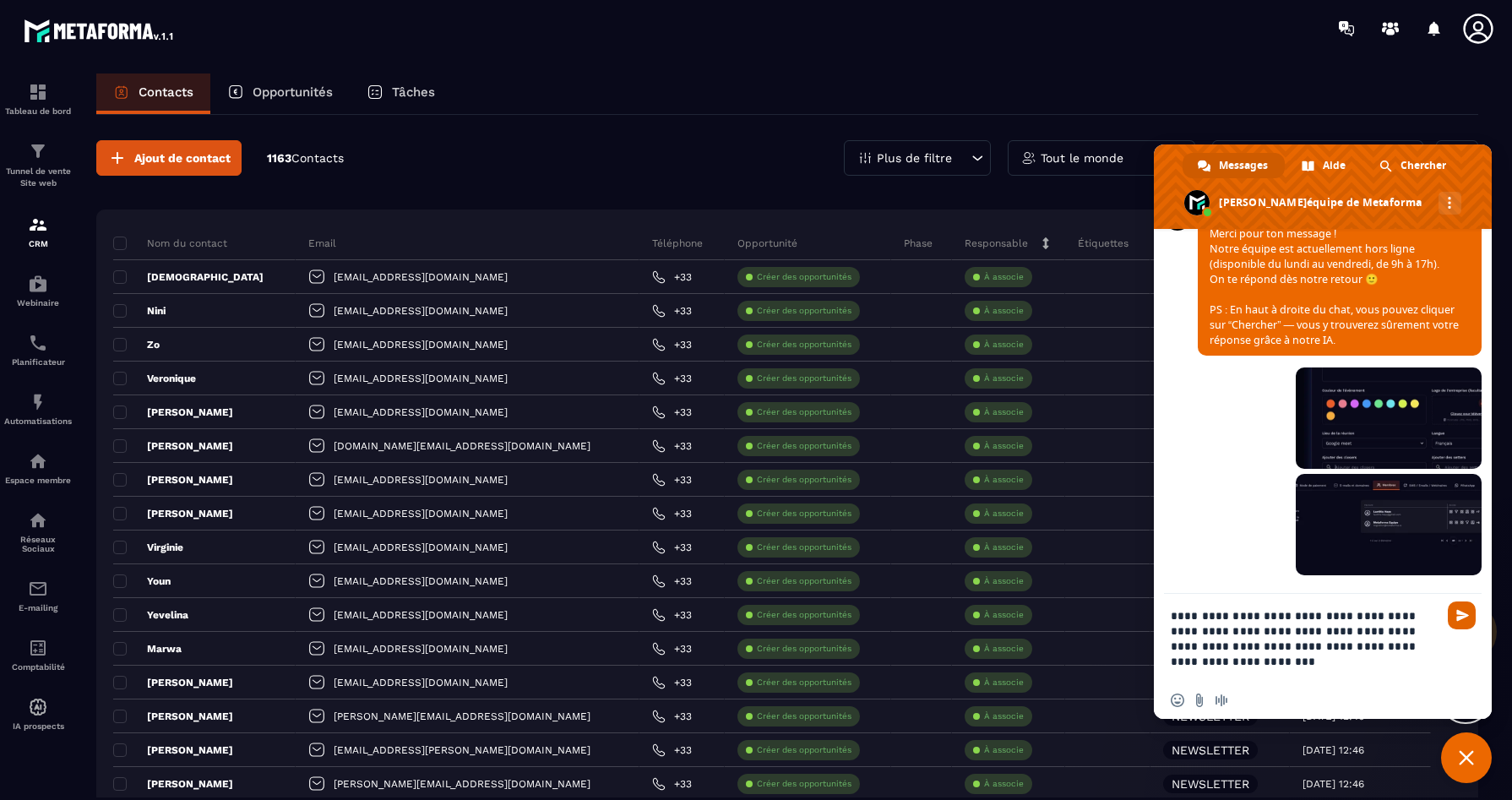
type textarea "**********"
click at [1462, 622] on span "Envoyer" at bounding box center [1462, 615] width 28 height 28
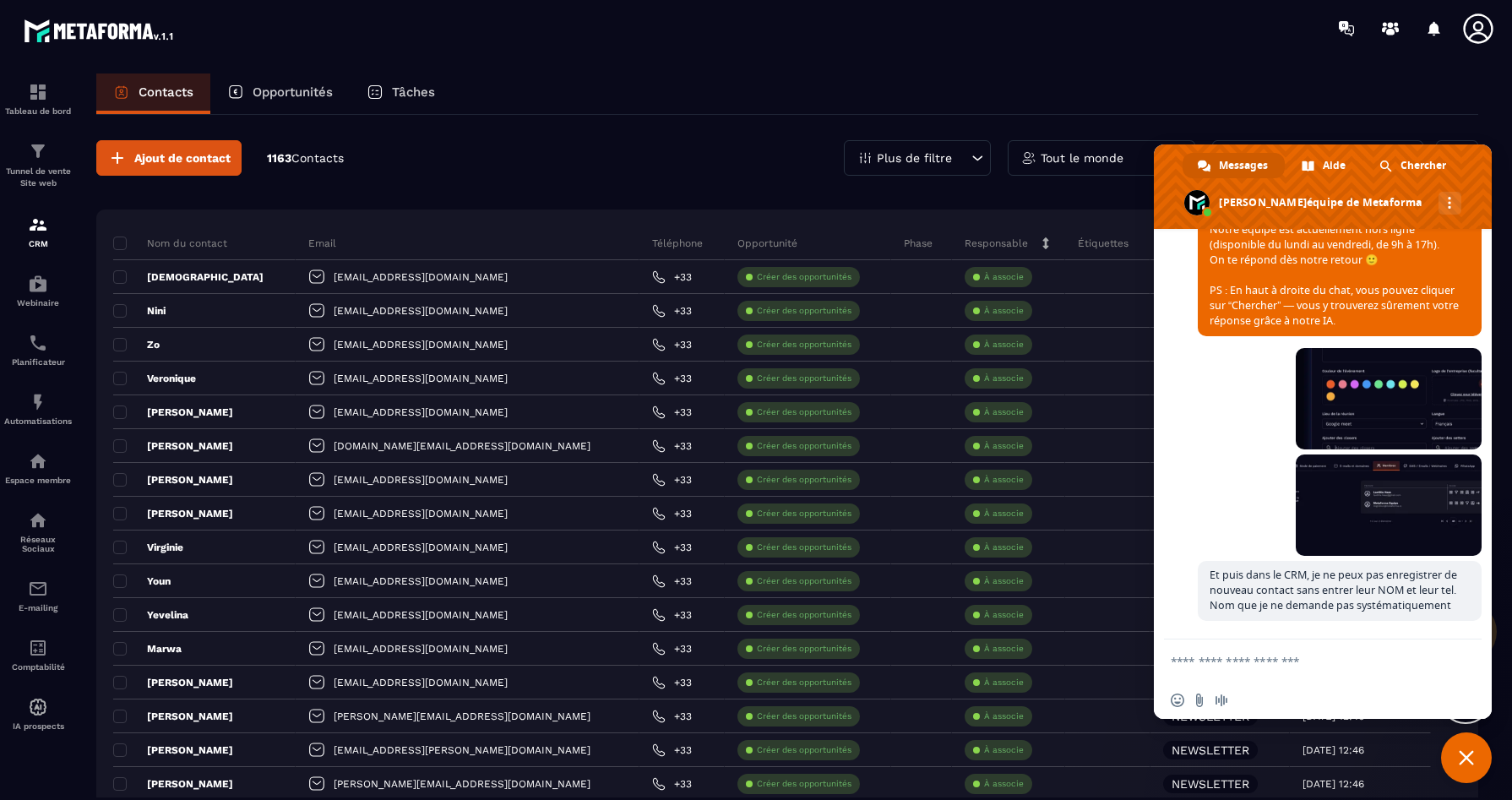
scroll to position [5509, 0]
click at [1191, 702] on div "Insérer un emoji Envoyer un fichier Message audio" at bounding box center [1204, 701] width 66 height 14
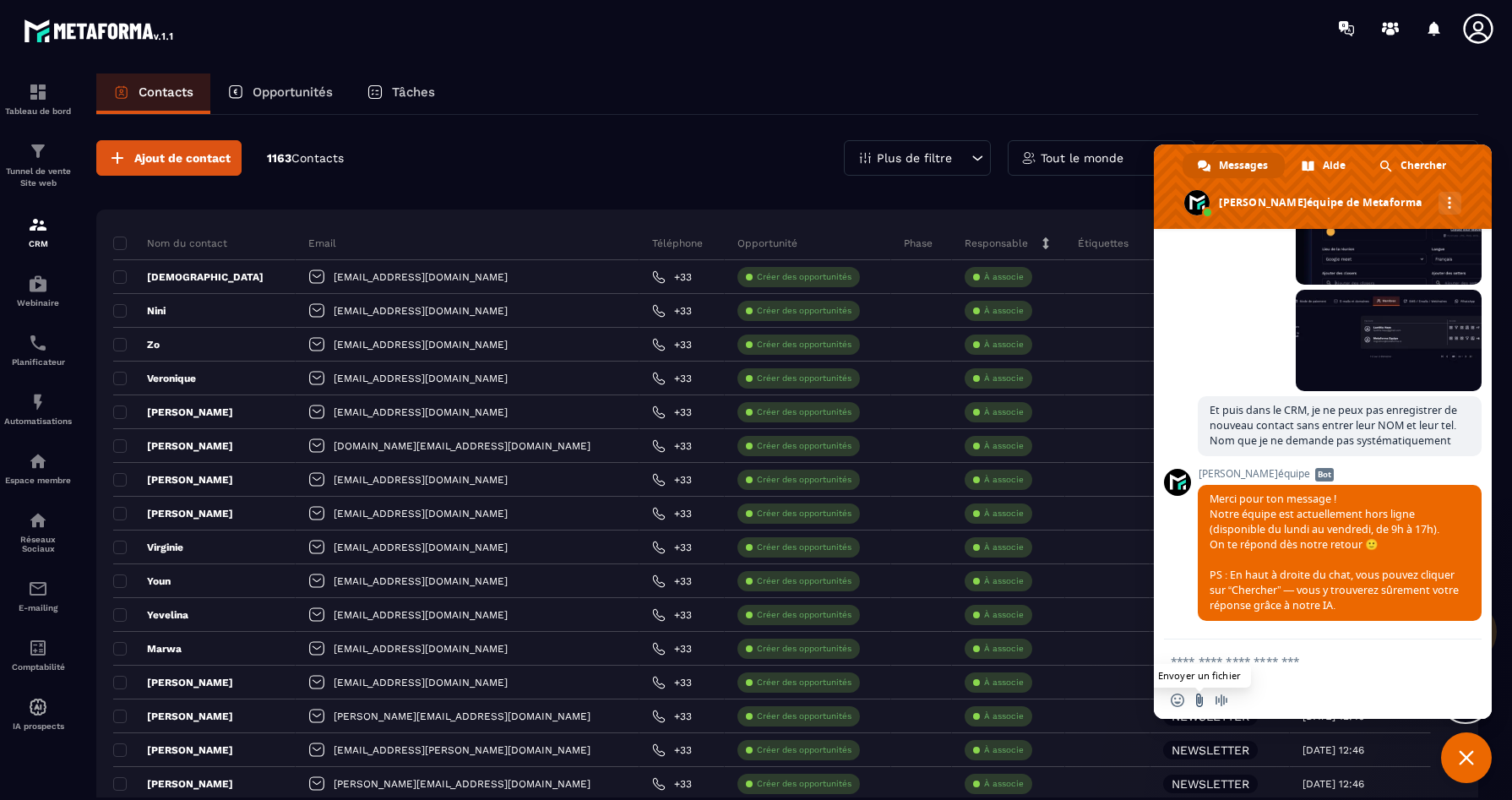
click at [1202, 702] on input "Envoyer un fichier" at bounding box center [1200, 701] width 14 height 14
type input "**********"
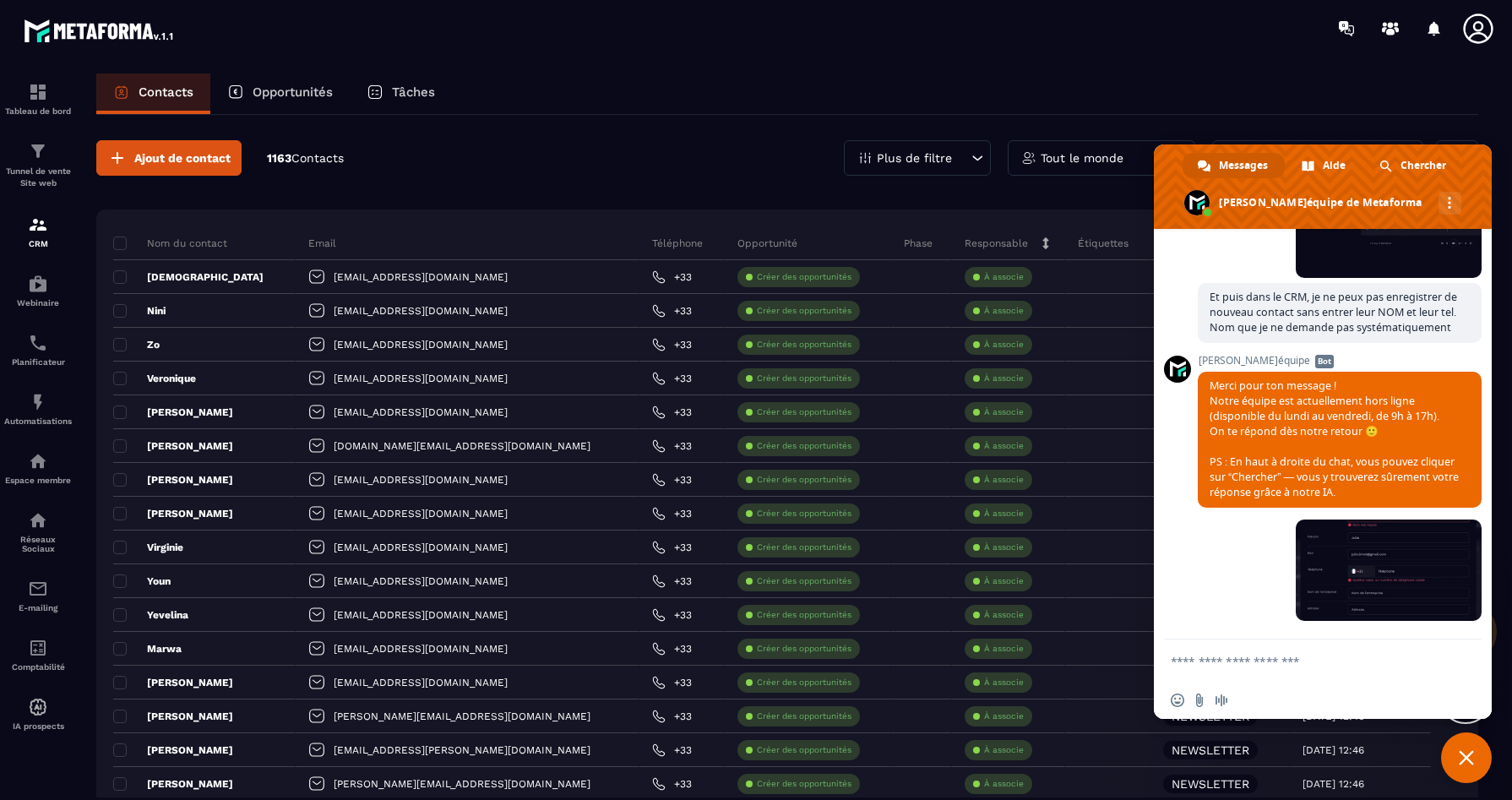
scroll to position [5791, 0]
type textarea "*"
click at [58, 164] on div "Tunnel de vente Site web" at bounding box center [38, 165] width 67 height 48
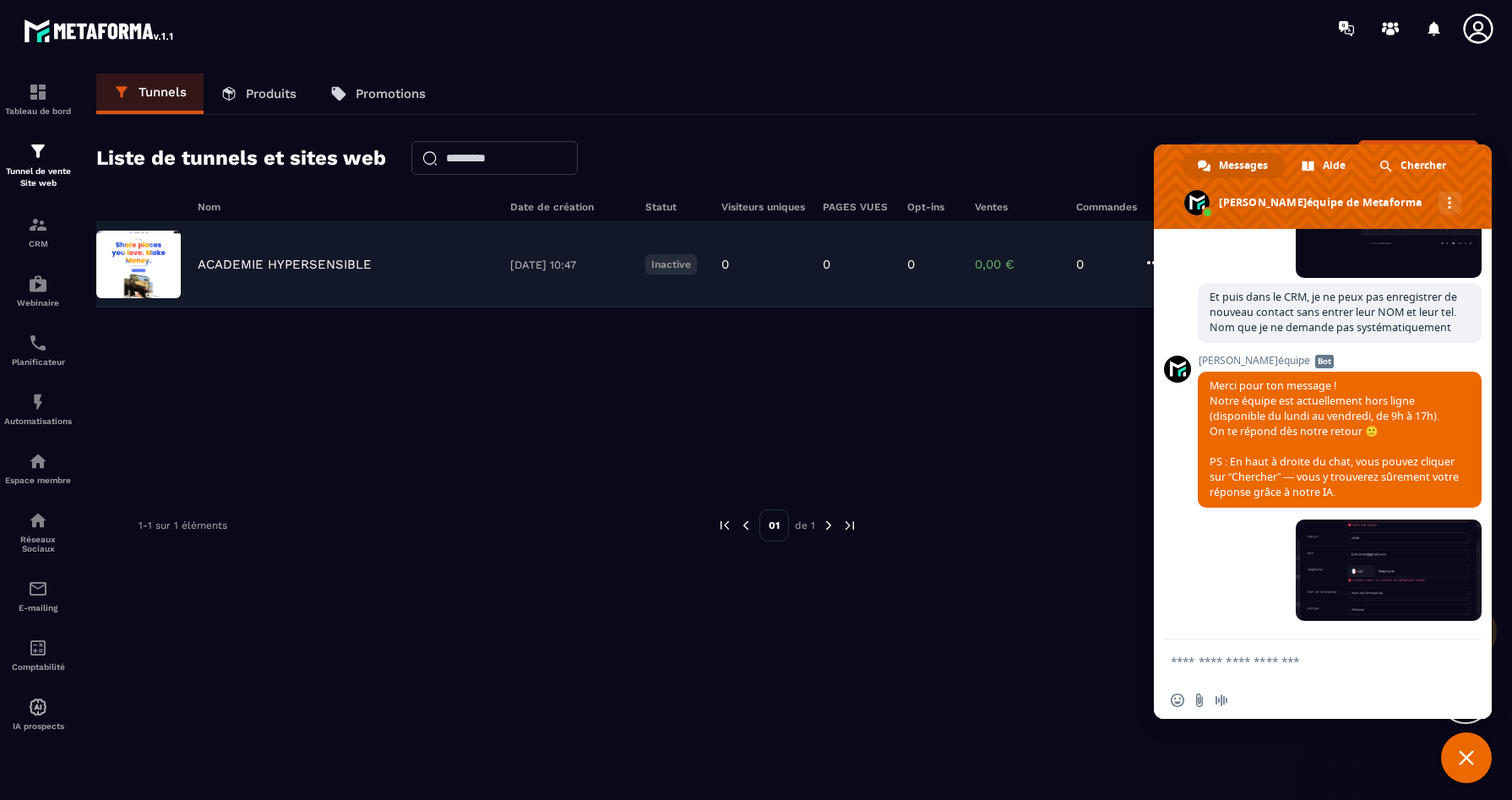
click at [254, 274] on div "ACADEMIE HYPERSENSIBLE 11/07/2025 10:47 Inactive 0 0 0 0,00 € 0" at bounding box center [788, 264] width 1383 height 85
click at [173, 274] on img at bounding box center [139, 264] width 85 height 67
click at [163, 249] on img at bounding box center [139, 264] width 85 height 67
click at [287, 264] on p "ACADEMIE HYPERSENSIBLE" at bounding box center [285, 265] width 174 height 16
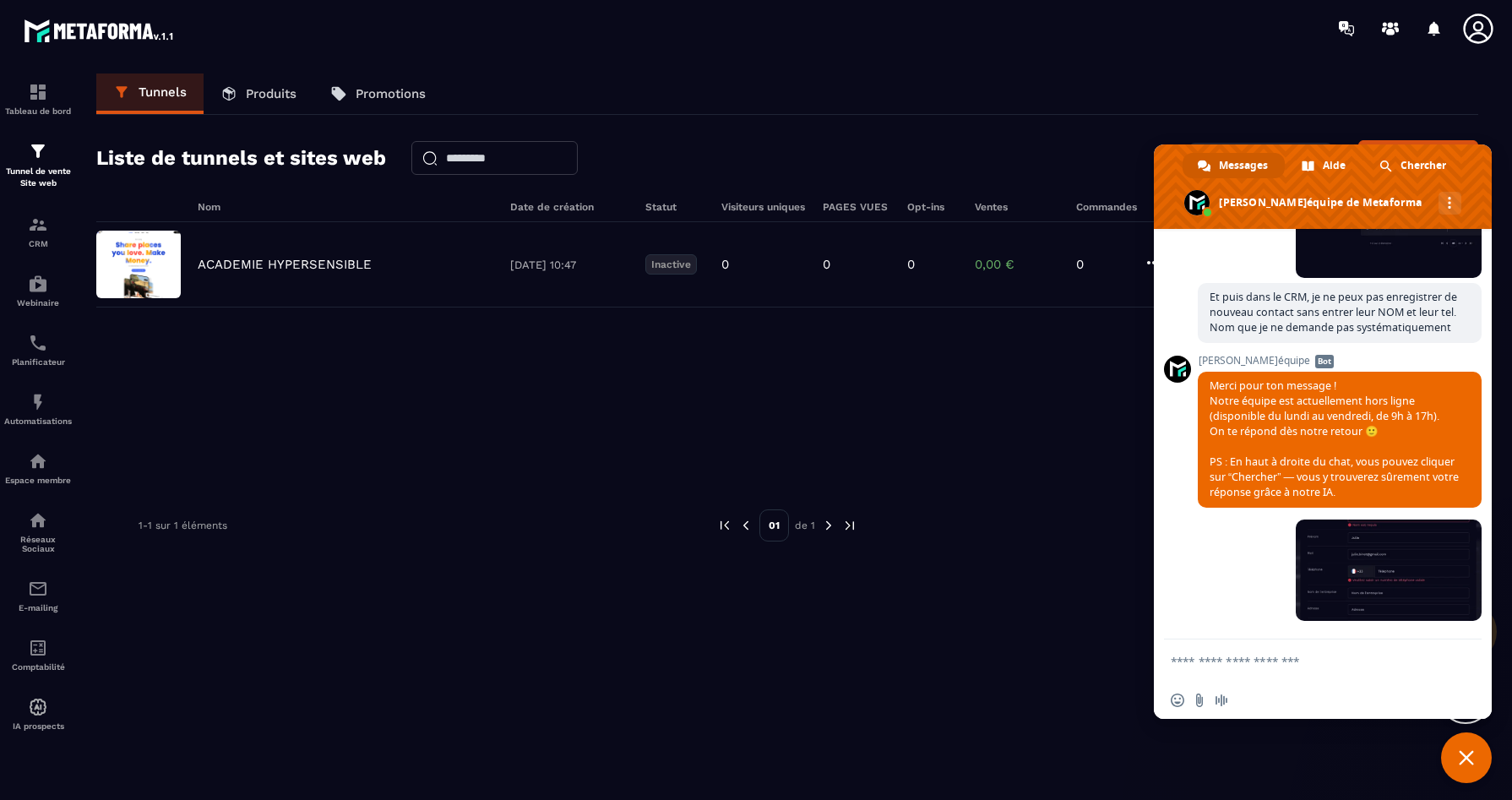
click at [1459, 747] on span "Fermer le chat" at bounding box center [1466, 758] width 51 height 51
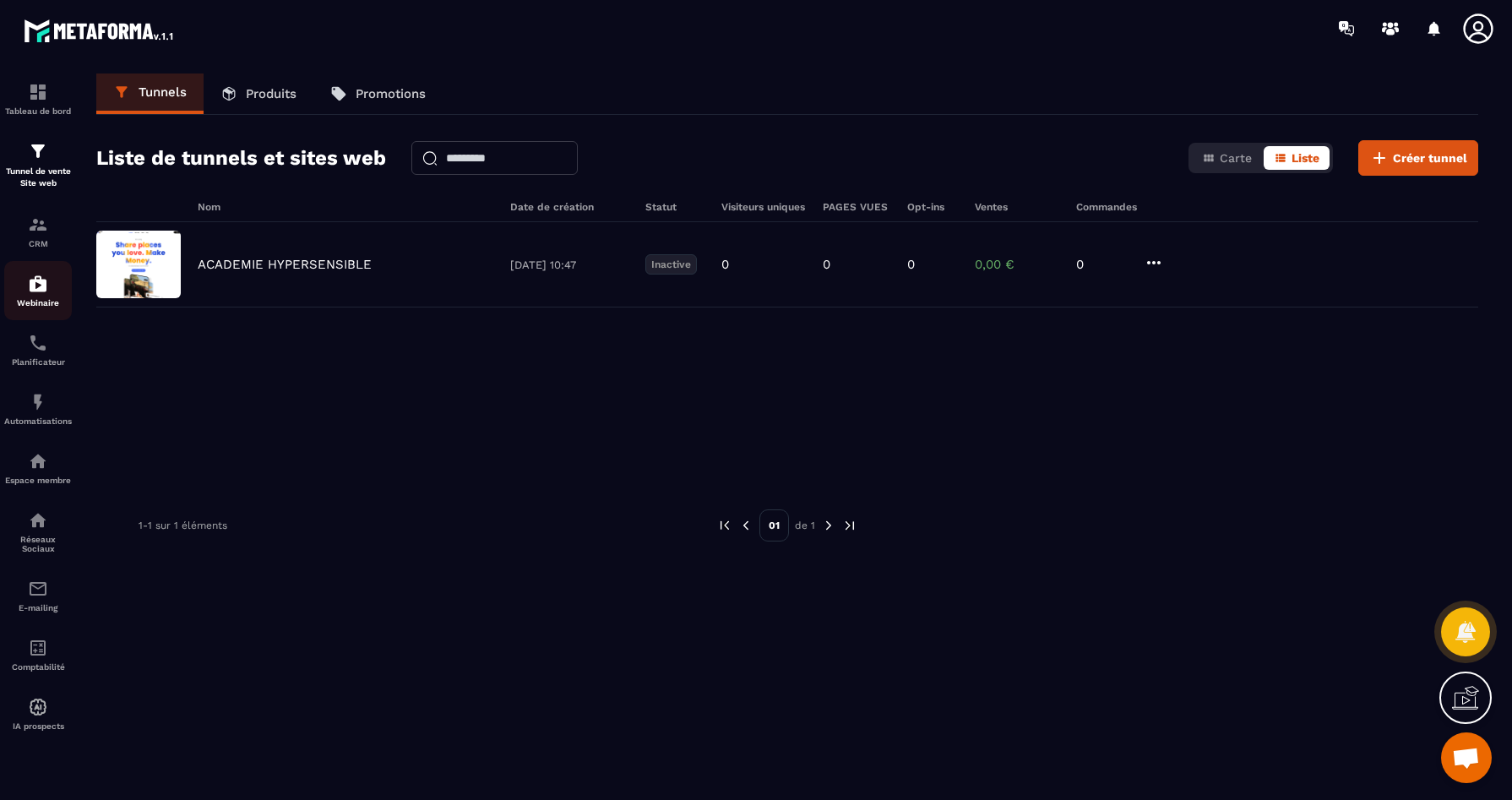
click at [38, 297] on div "Webinaire" at bounding box center [38, 290] width 67 height 34
